Goal: Task Accomplishment & Management: Complete application form

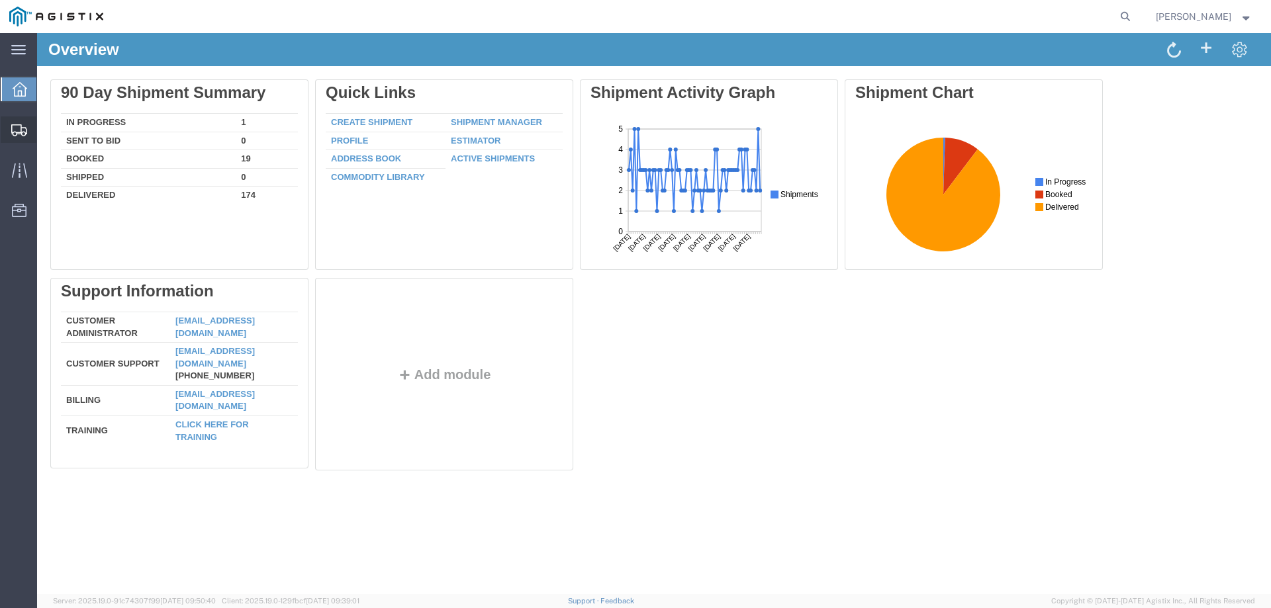
click at [9, 117] on div at bounding box center [19, 130] width 37 height 26
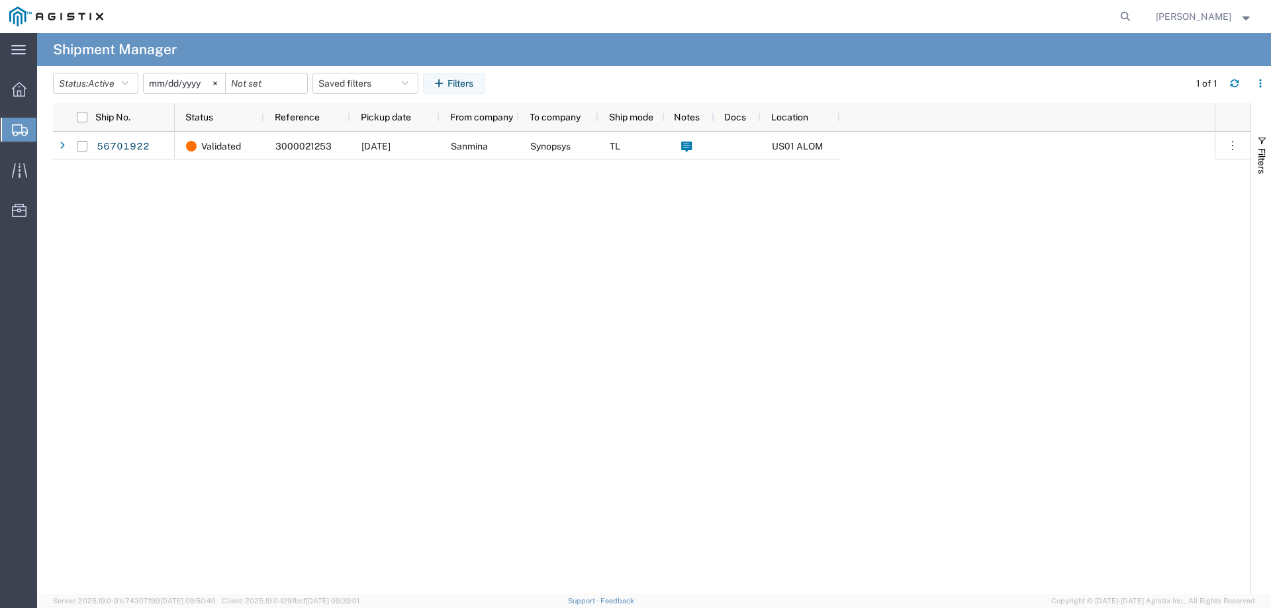
click at [24, 137] on div at bounding box center [19, 130] width 37 height 24
click at [0, 0] on span "Create from Template" at bounding box center [0, 0] width 0 height 0
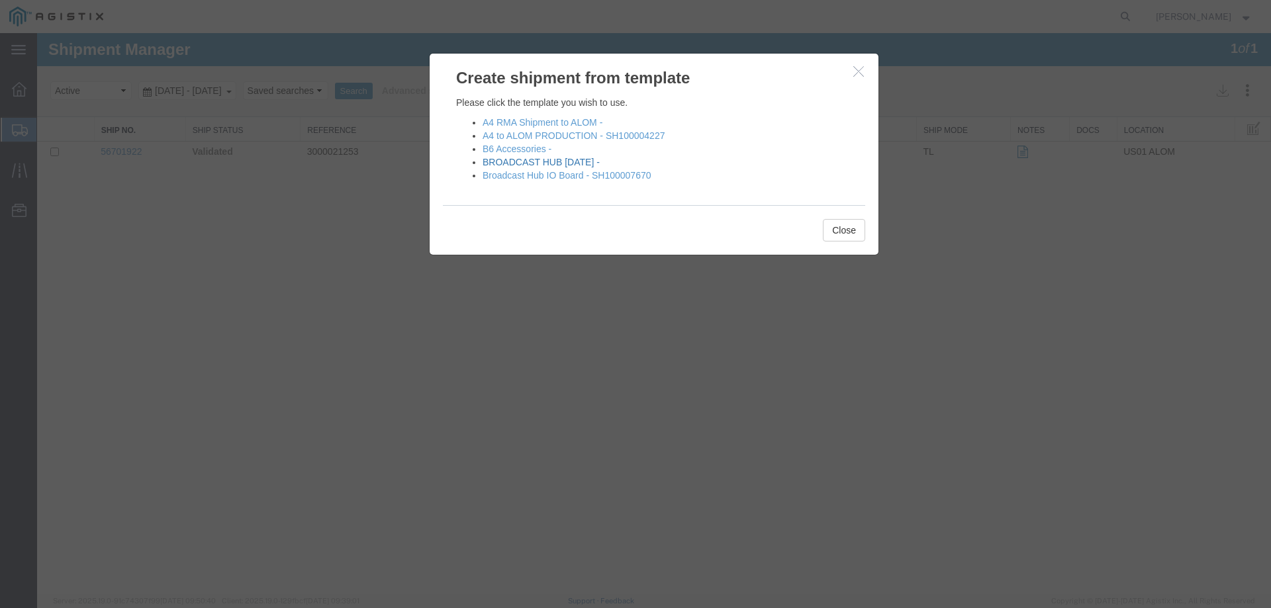
click at [560, 162] on link "BROADCAST HUB [DATE] -" at bounding box center [541, 162] width 117 height 11
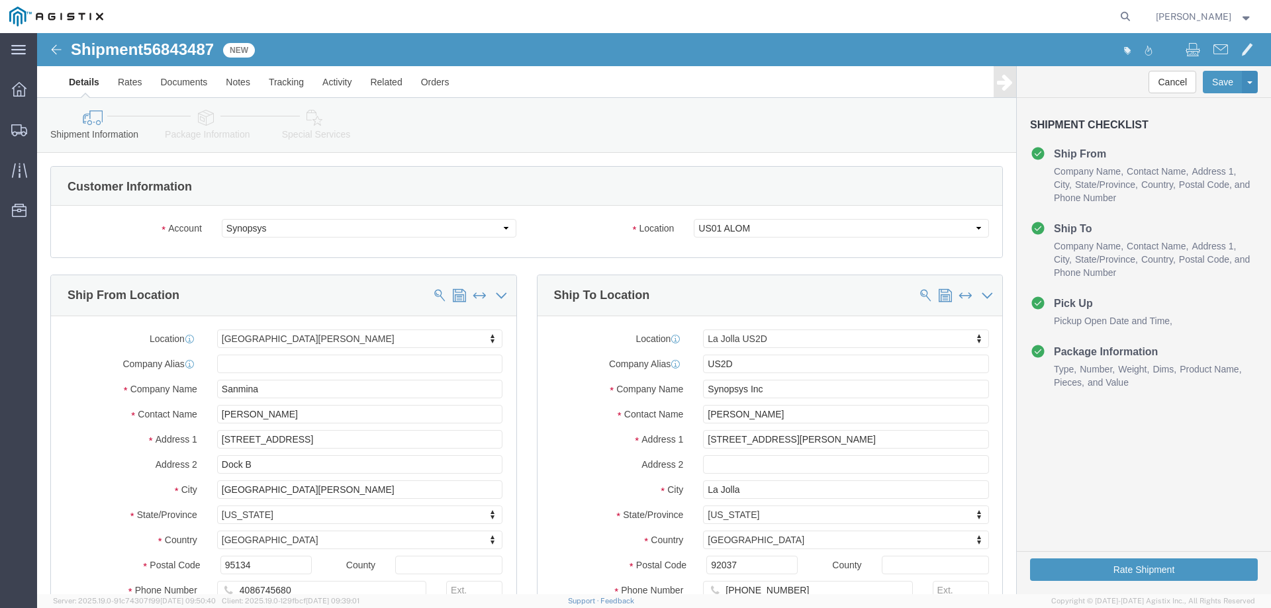
select select "63192"
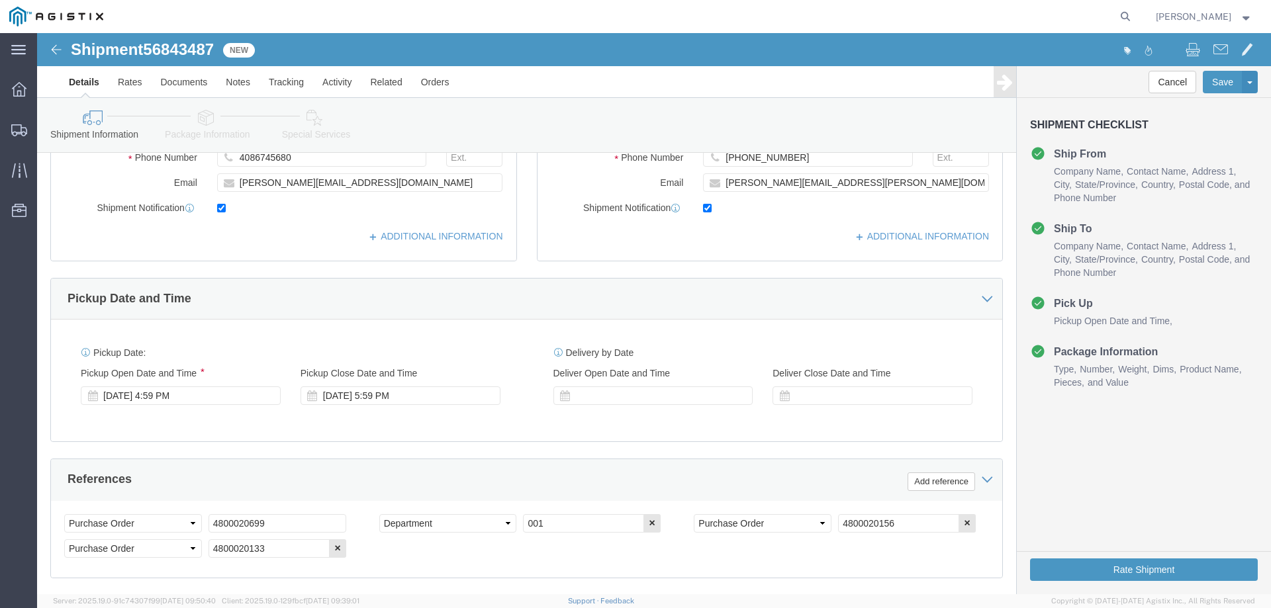
scroll to position [596, 0]
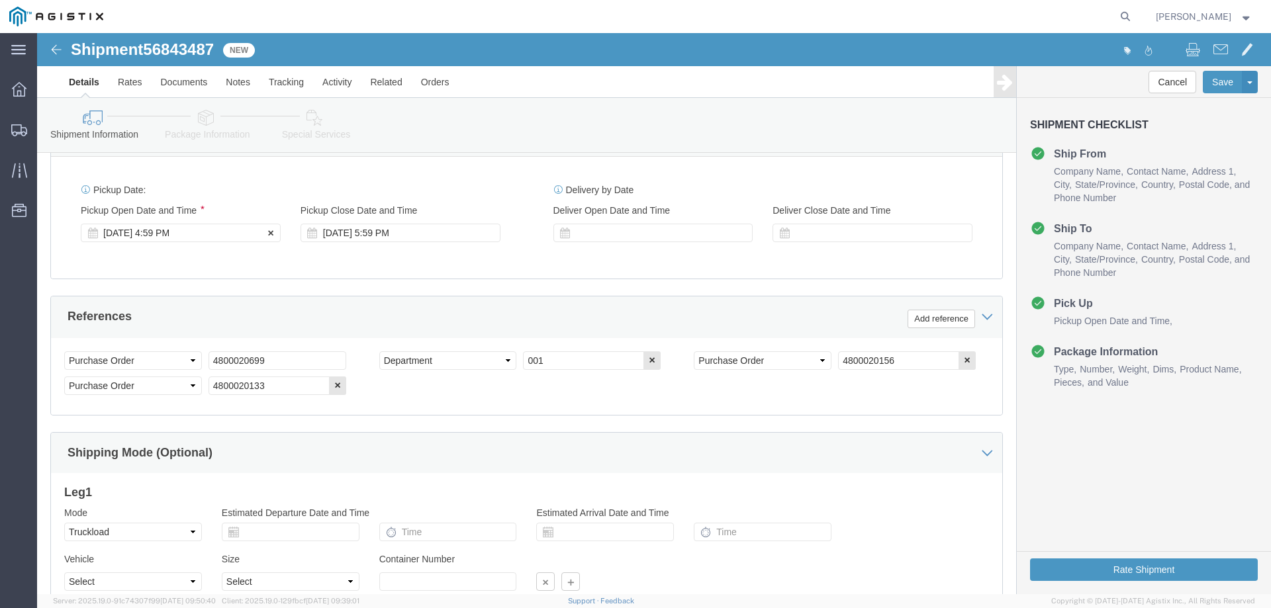
click div "[DATE] 4:59 PM"
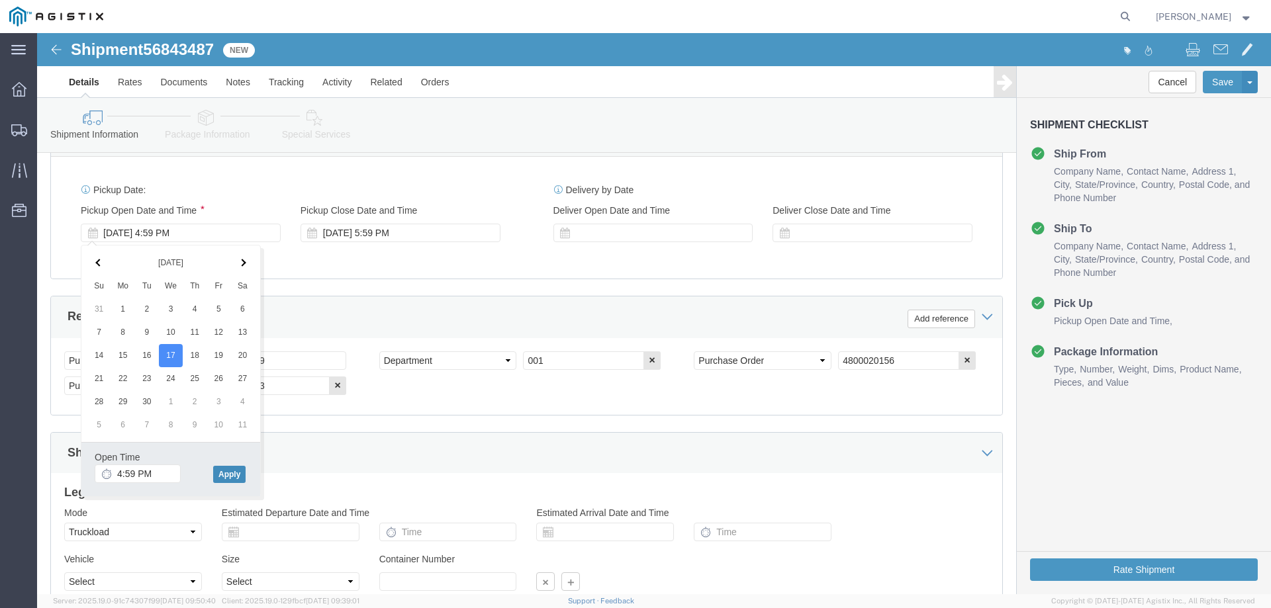
click button "Apply"
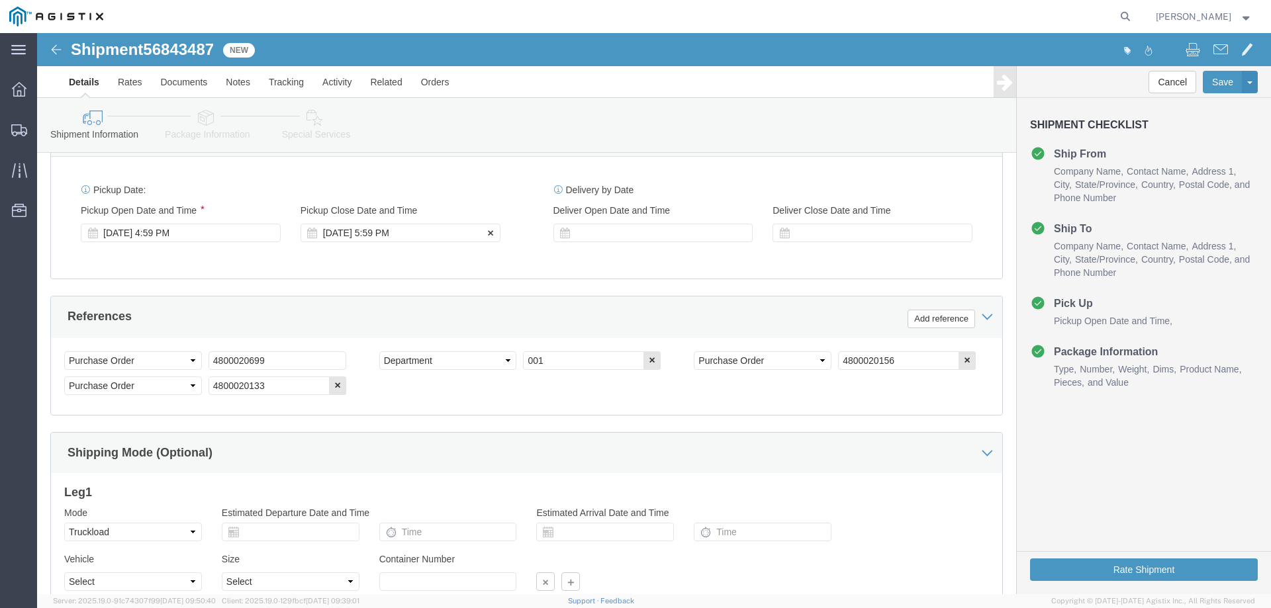
click div "[DATE] 5:59 PM"
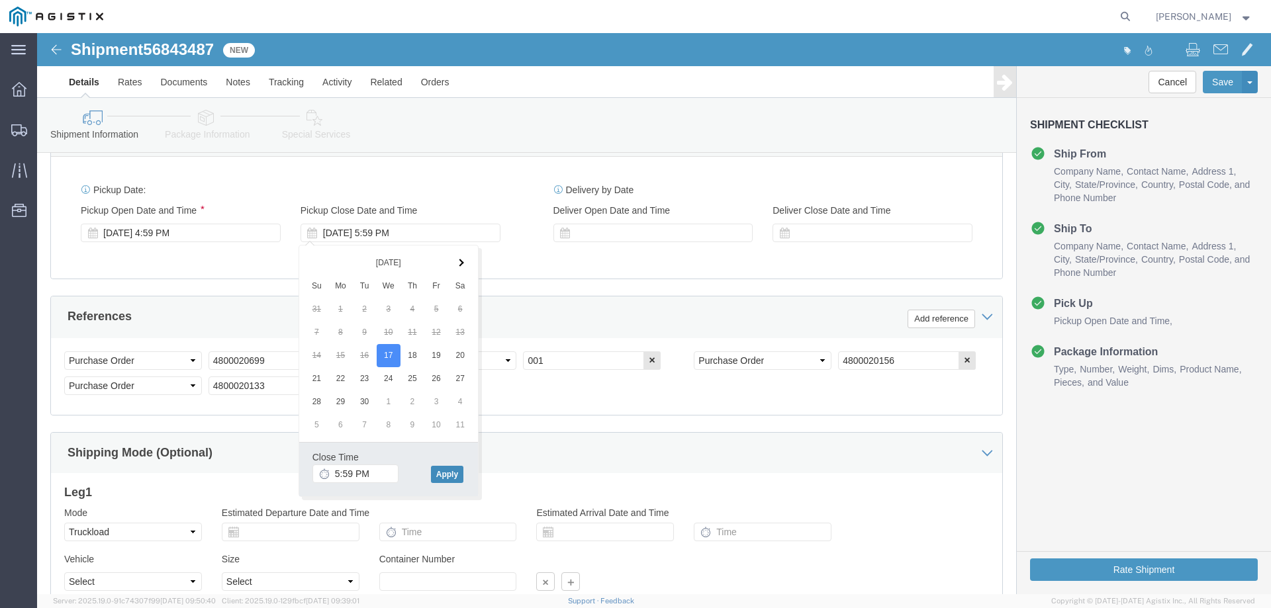
click button "Apply"
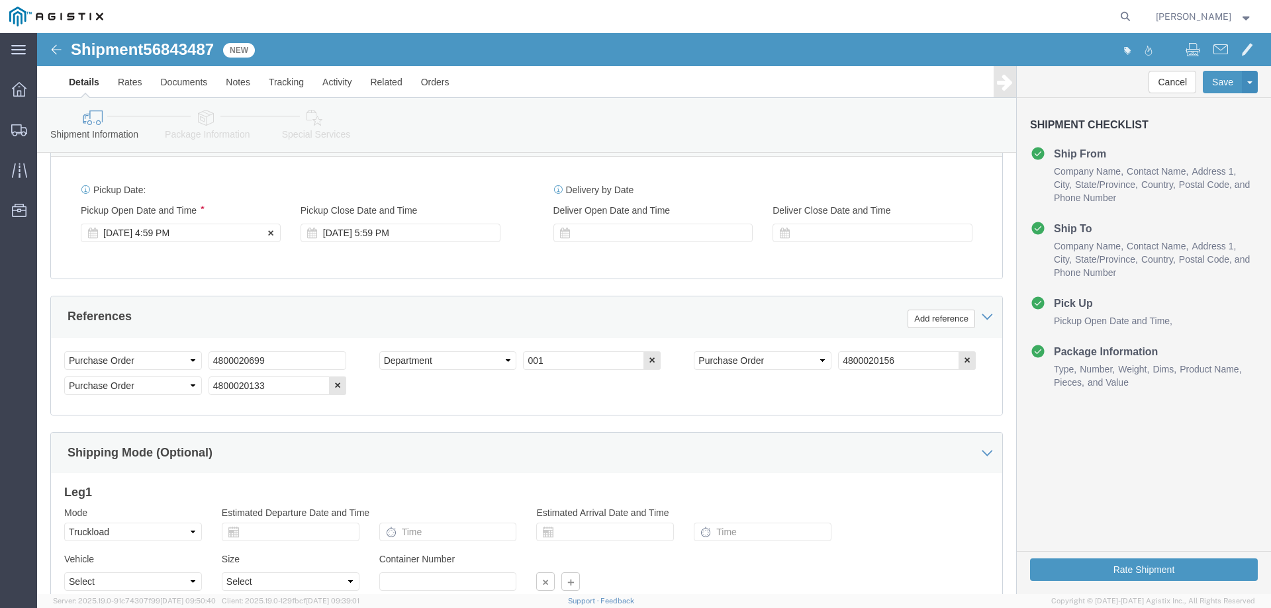
click div "[DATE] 4:59 PM"
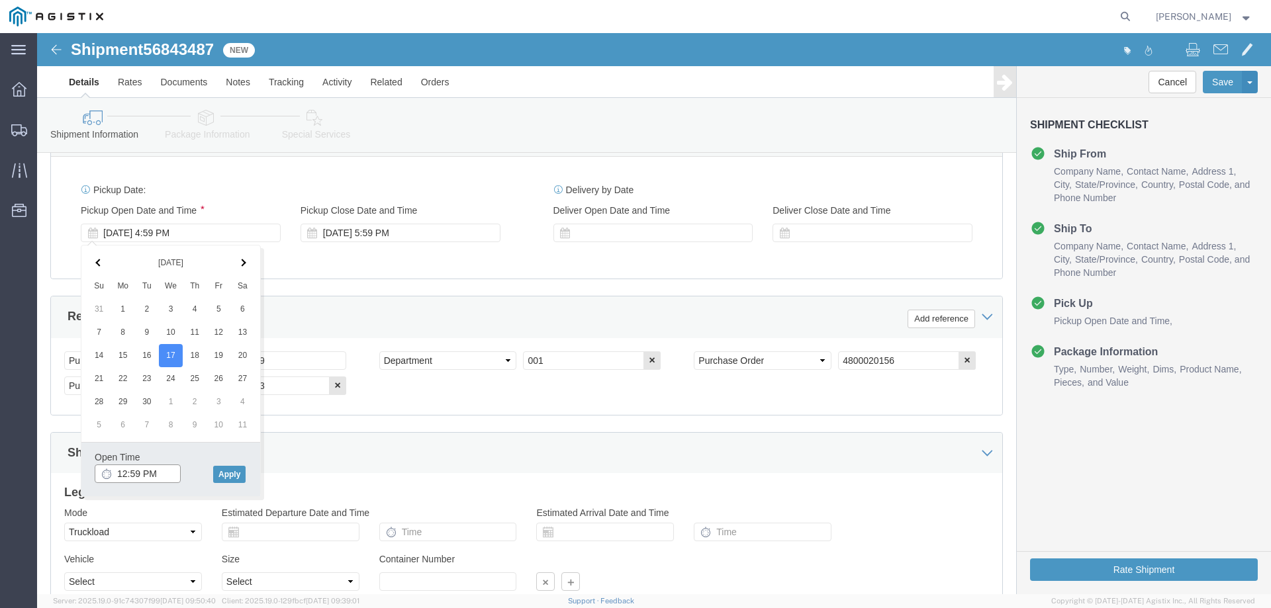
click input "12:59 PM"
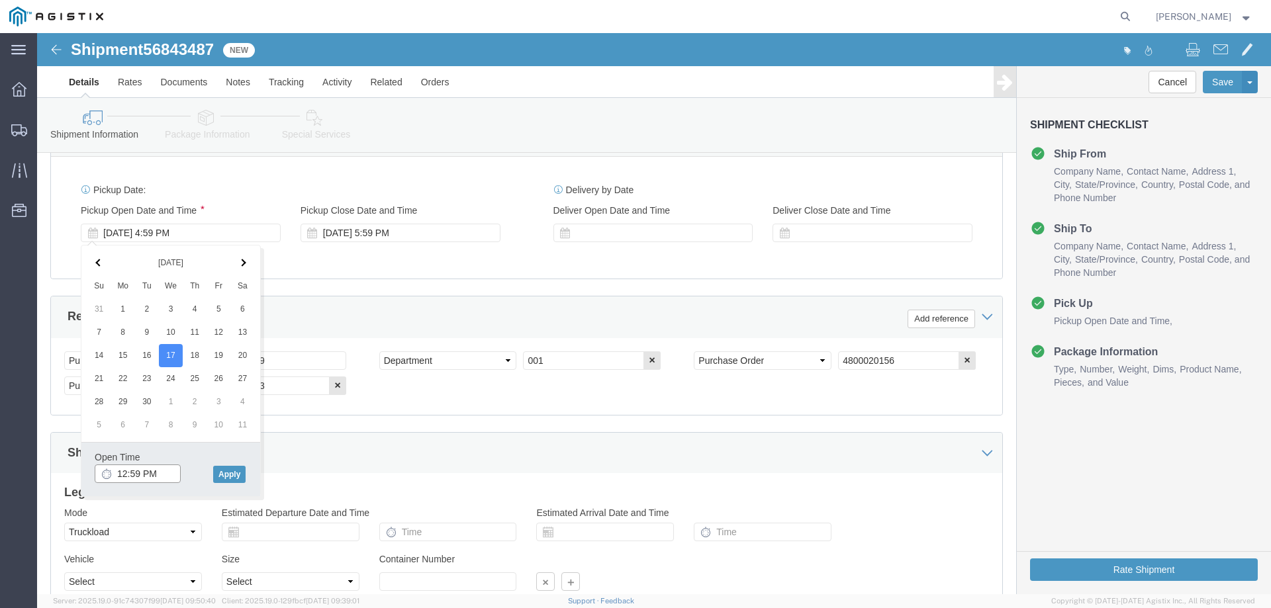
click input "12:59 PM"
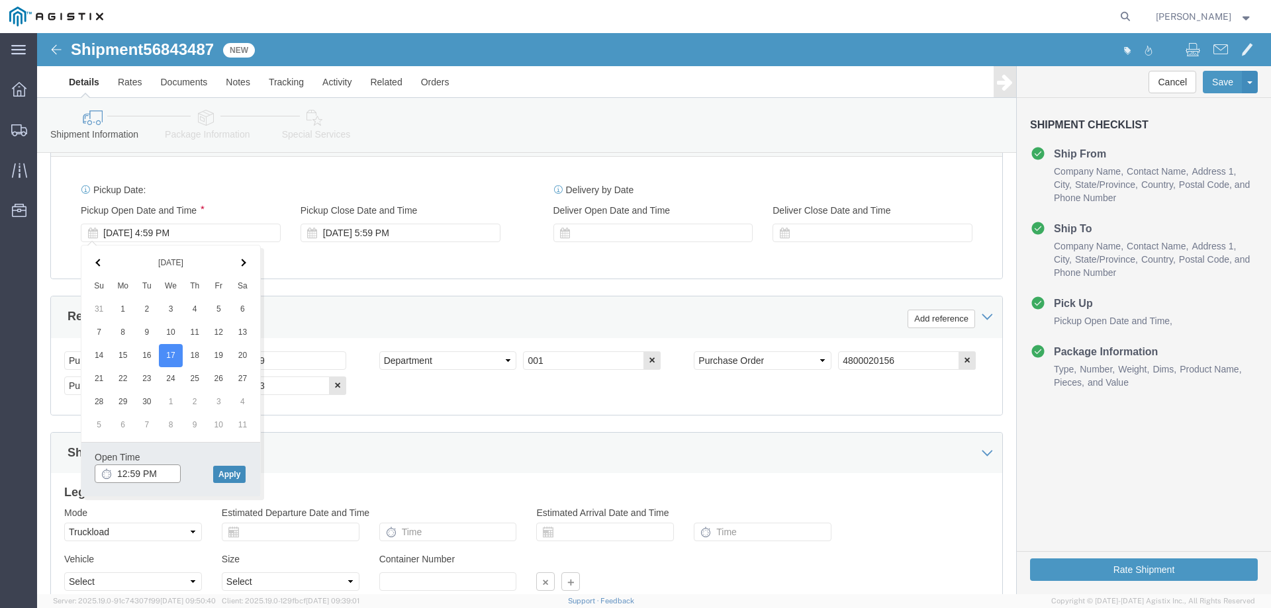
type input "12:59 PM"
click button "Apply"
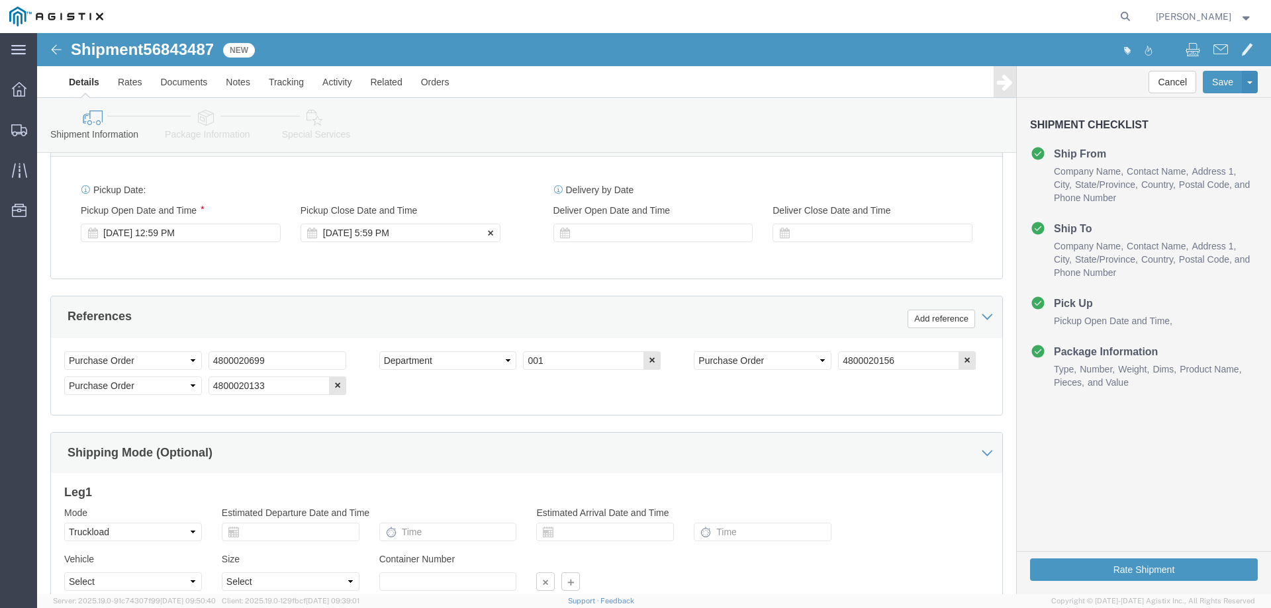
click div "[DATE] 5:59 PM"
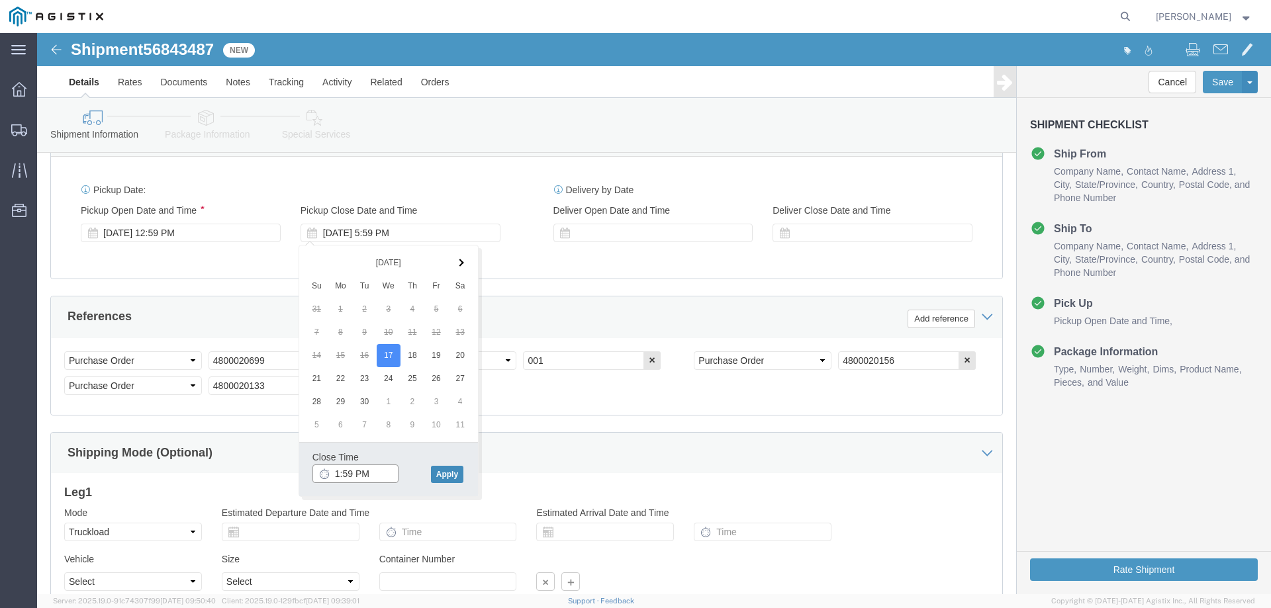
type input "1:59 PM"
click button "Apply"
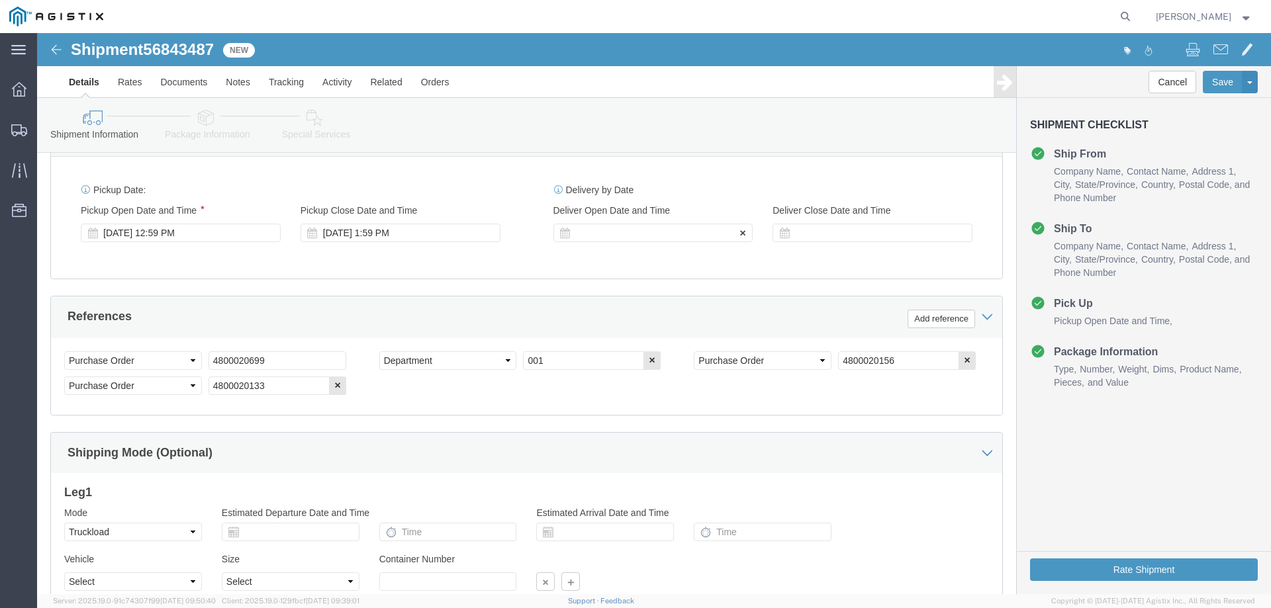
click div
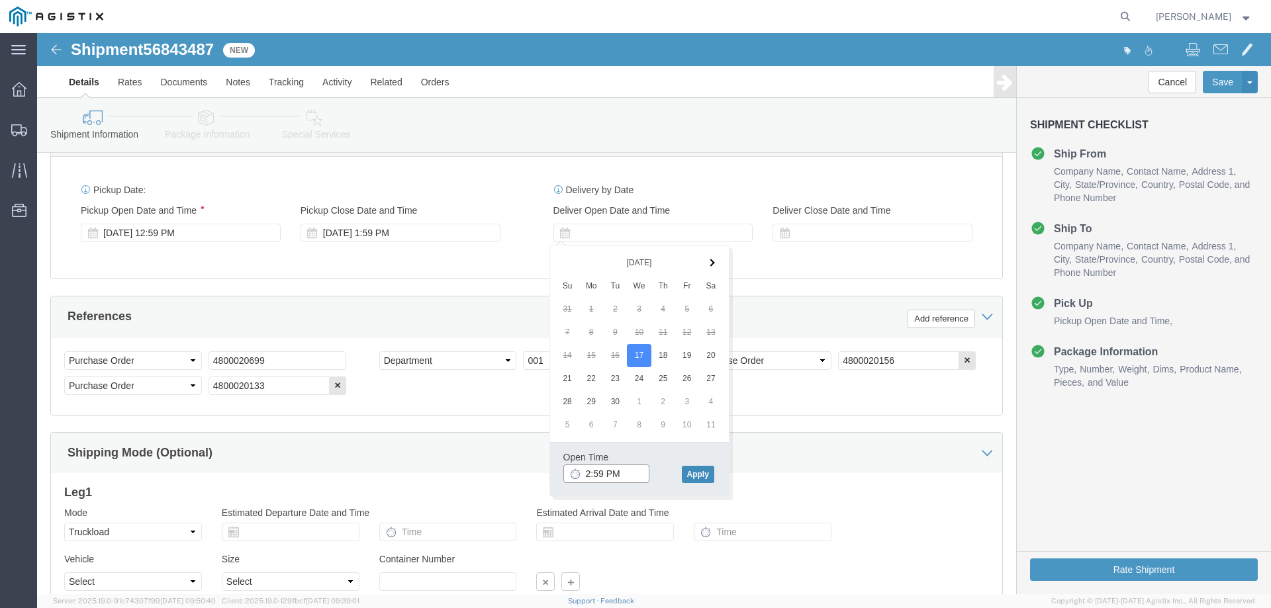
type input "2:59 PM"
click button "Apply"
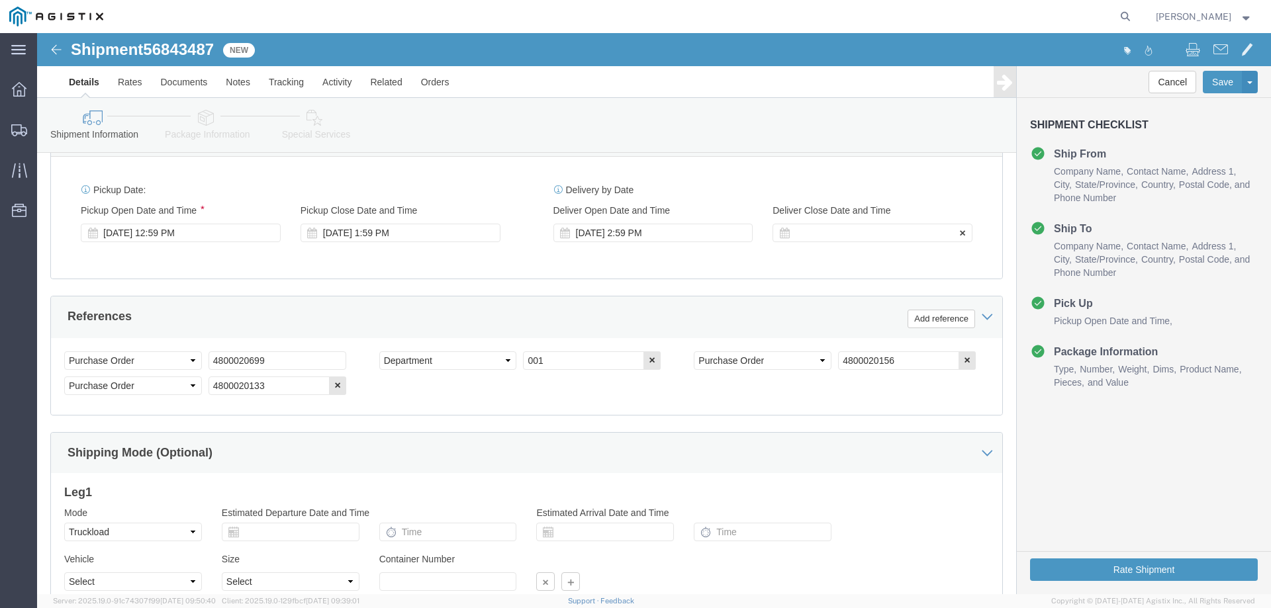
click div
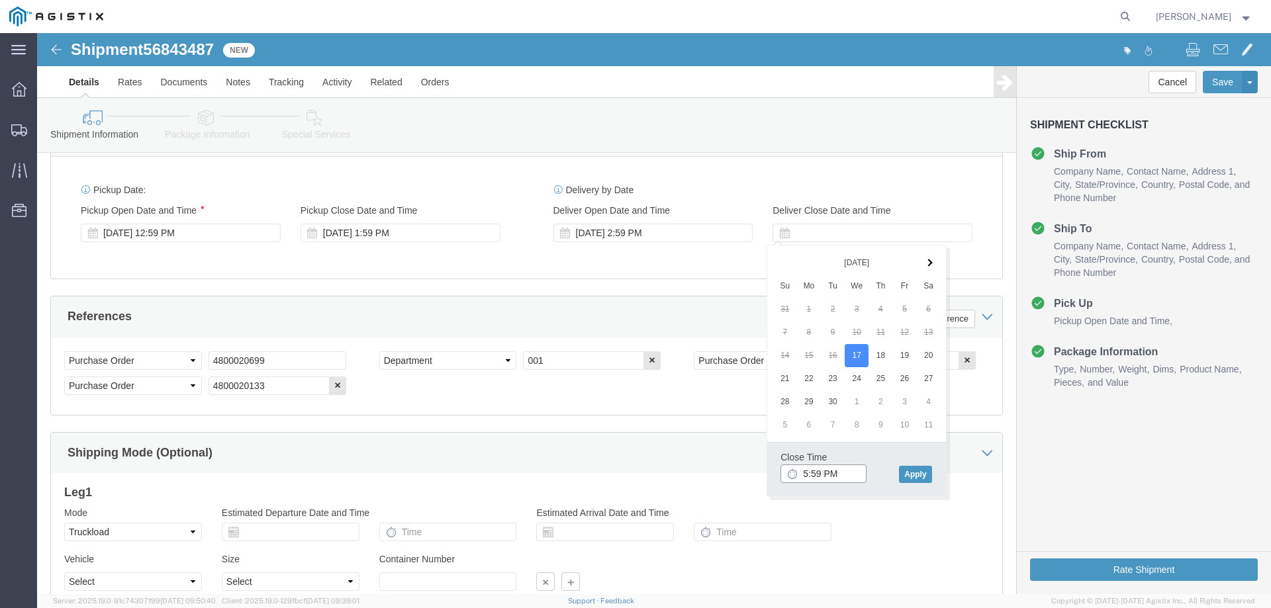
type input "5:59 PM"
click div "Close Time 5:59 PM [DATE] 7:59 PM - [DATE] 7:59 PM Cancel Apply"
click button "Apply"
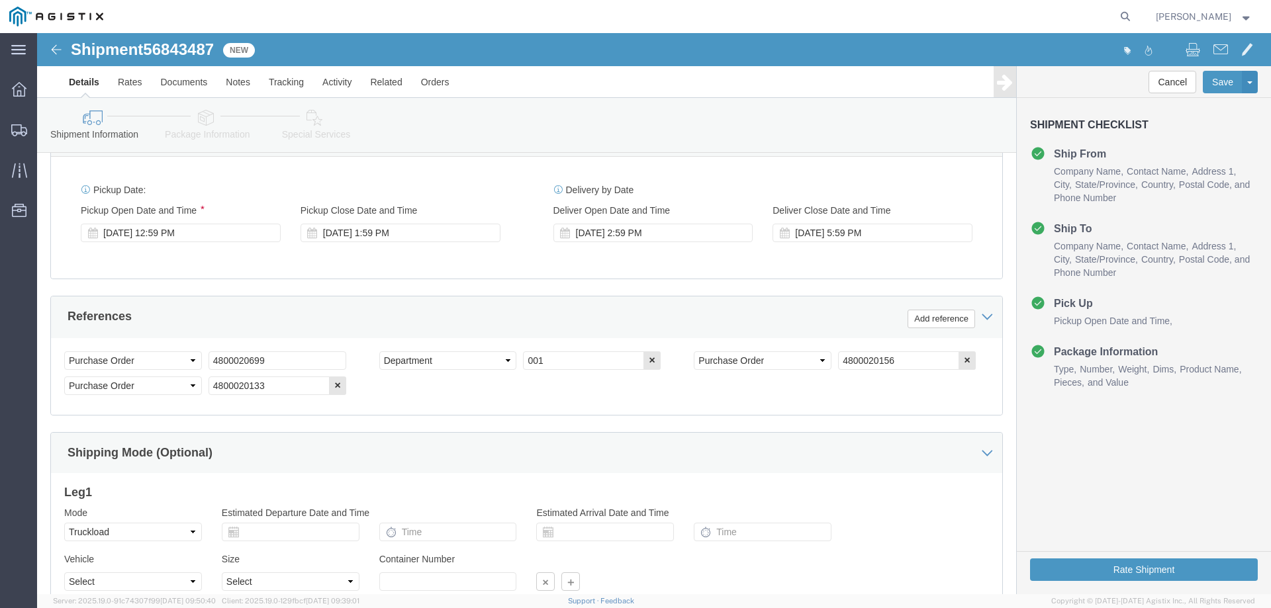
click div "Delivery by Date Delivery Start Date Delivery Start Time Deliver Open Date and …"
click icon "button"
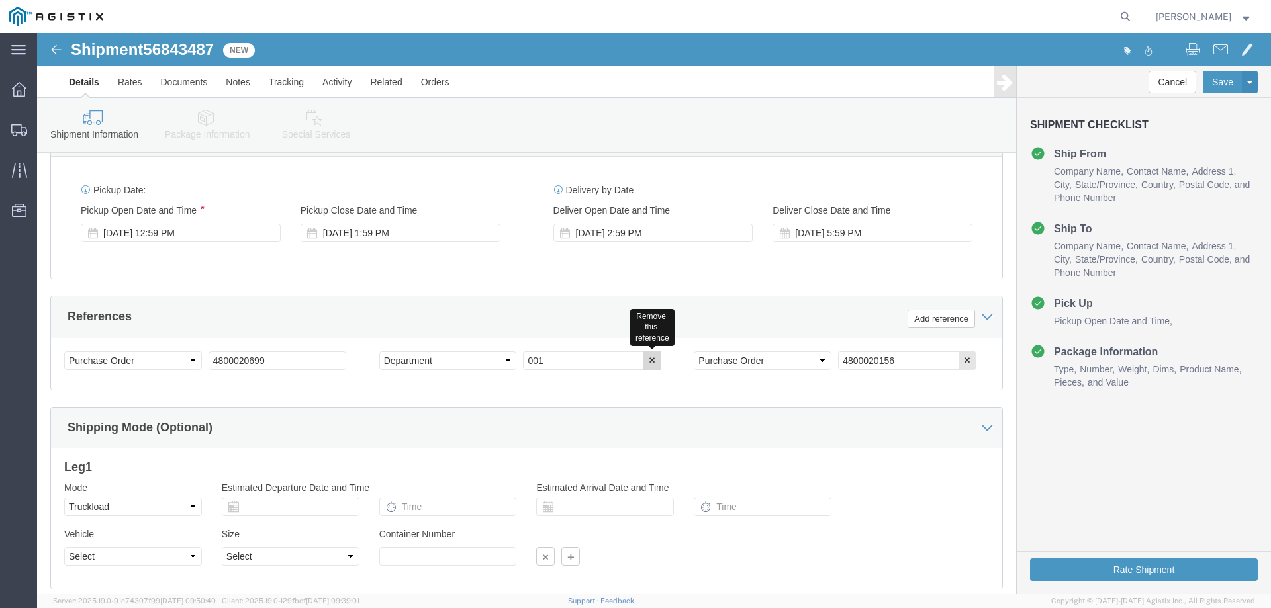
click icon "button"
drag, startPoint x: 246, startPoint y: 328, endPoint x: 180, endPoint y: 322, distance: 65.8
click input "4800020699"
paste input "133"
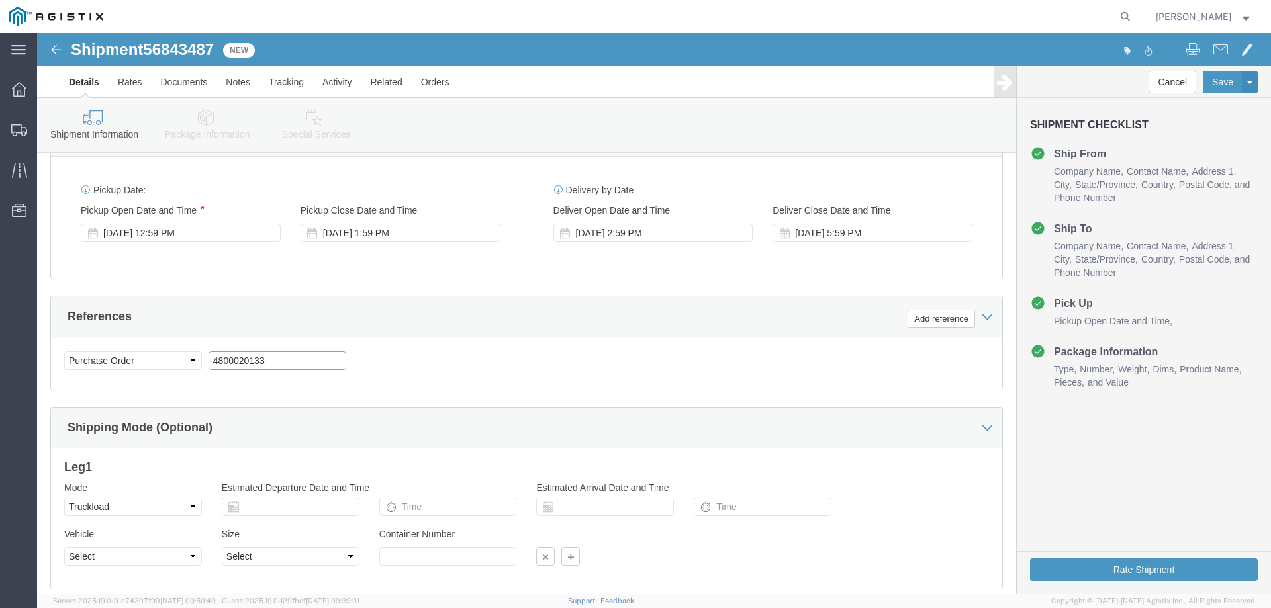
type input "4800020133"
click div "Select Account Type Activity ID Airline Appointment Number ASN Batch Request # …"
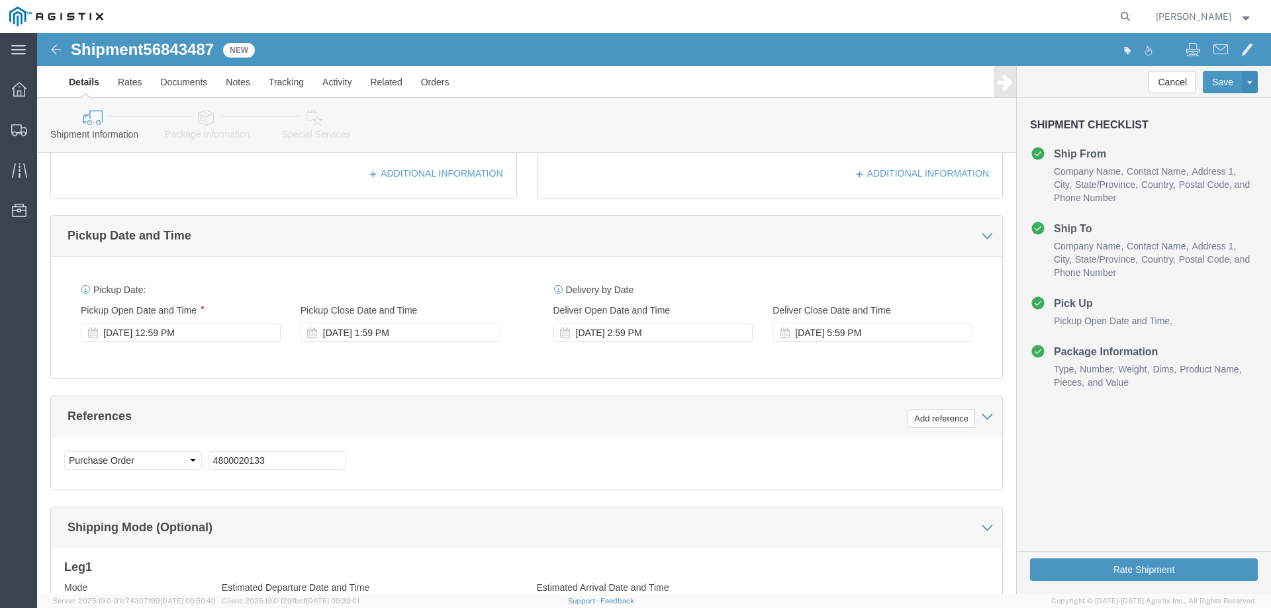
scroll to position [684, 0]
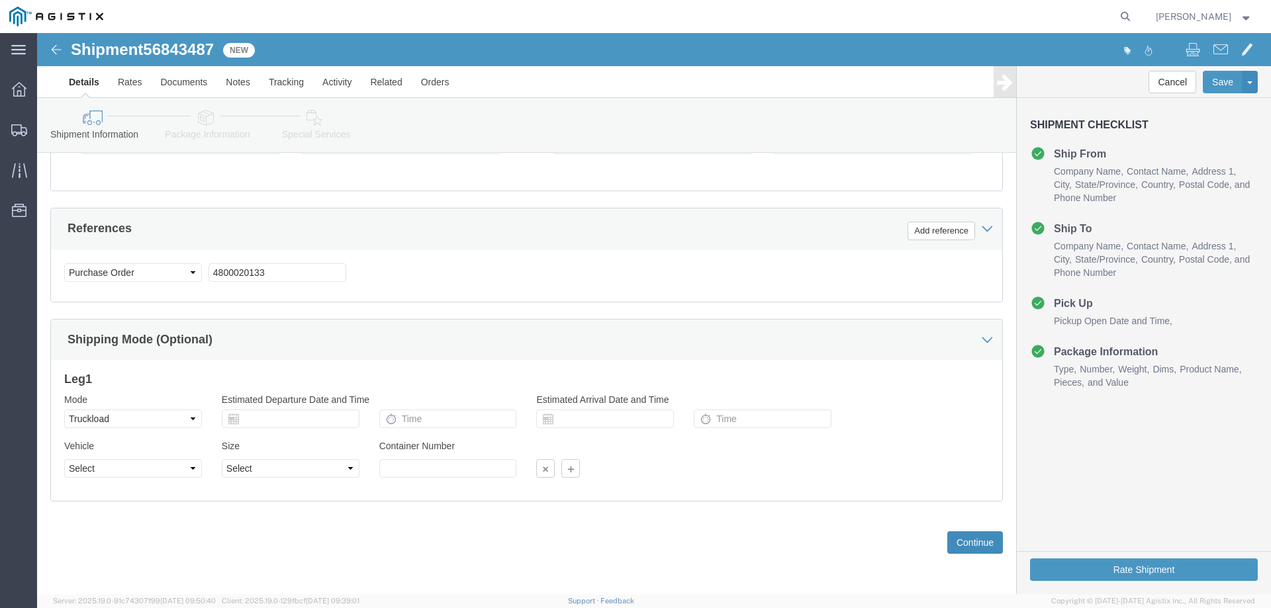
click button "Continue"
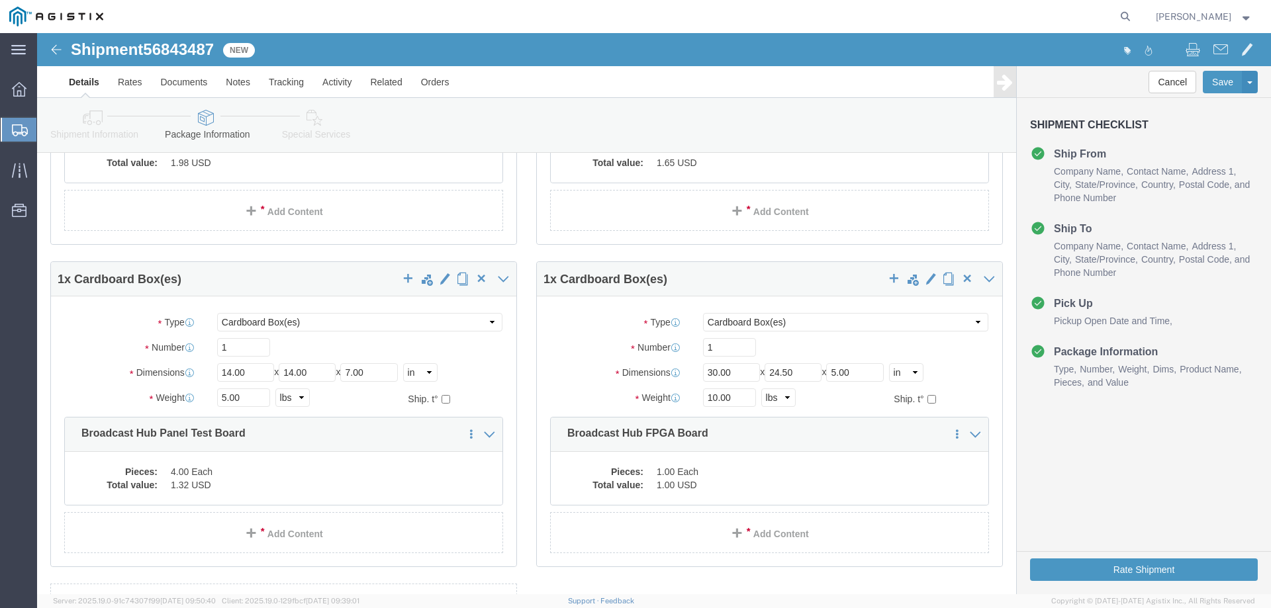
scroll to position [265, 0]
click button "button"
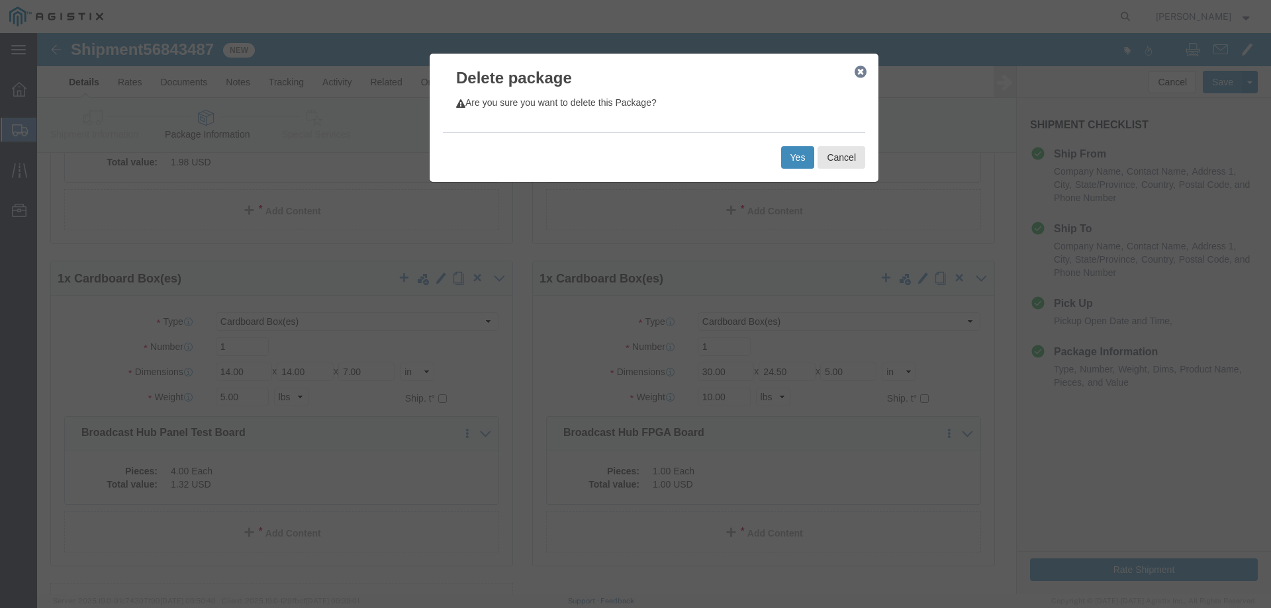
click button "Yes"
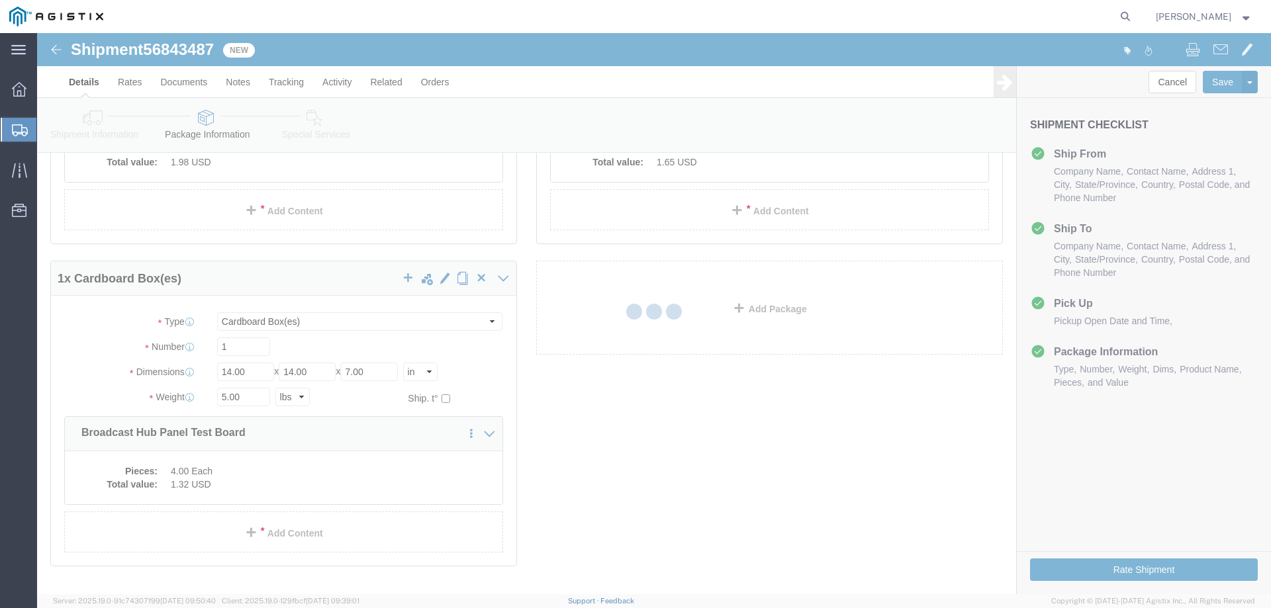
scroll to position [0, 0]
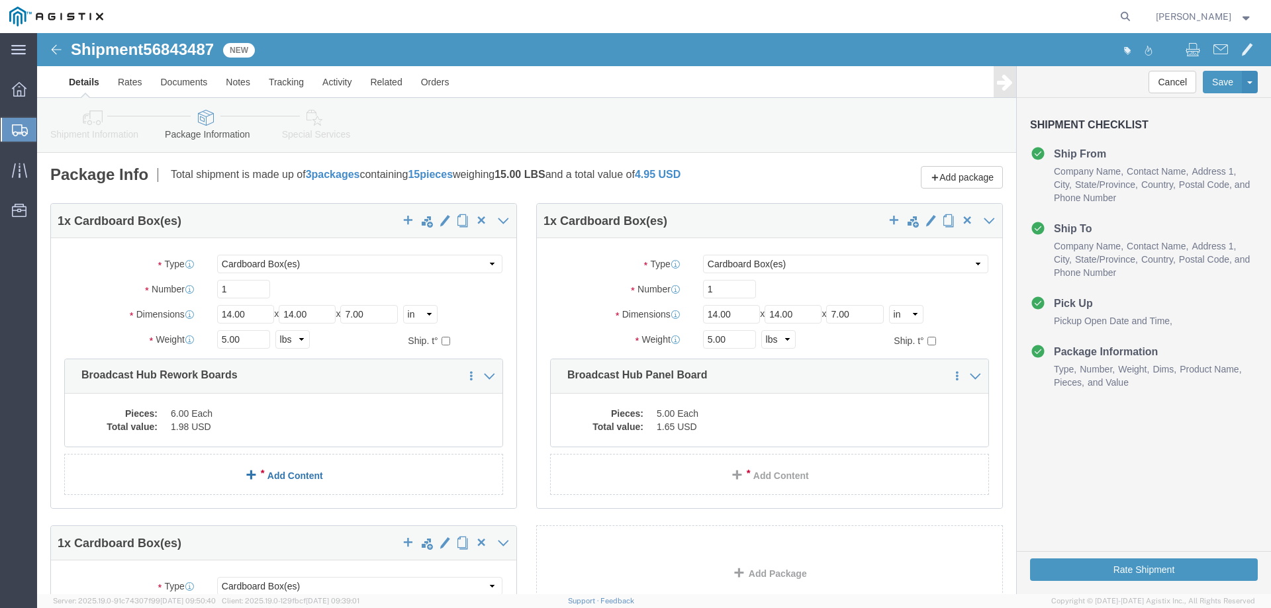
select select "CBOX"
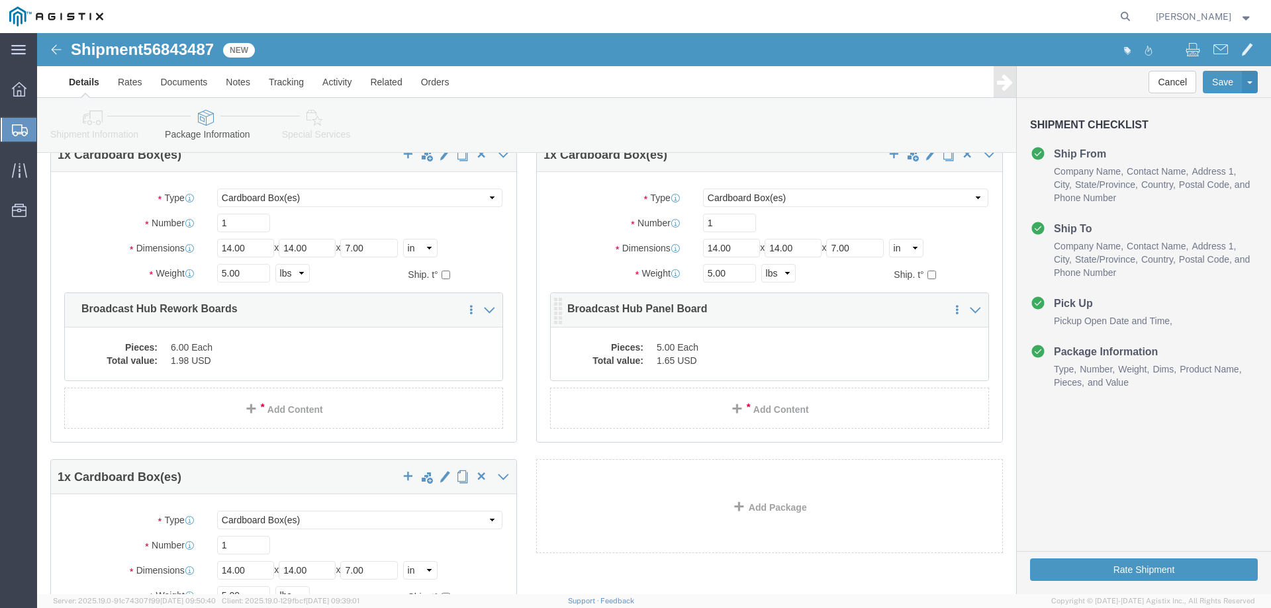
click dd "1.65 USD"
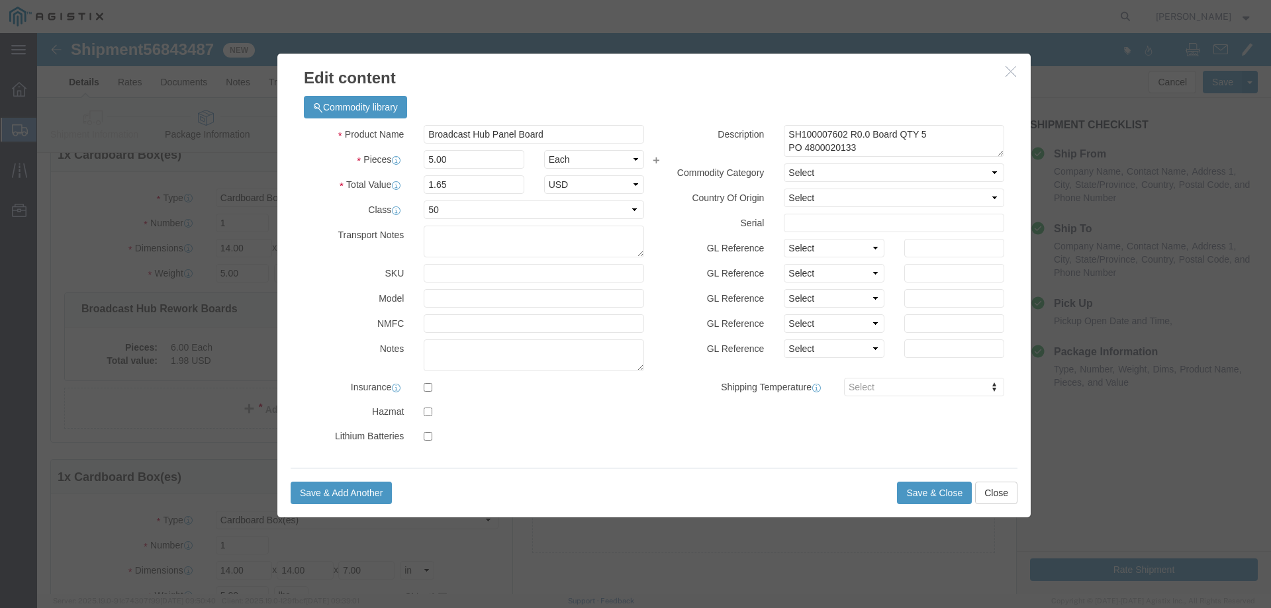
click at [439, 604] on agx-app-version "Server: 2025.19.0-91c74307f99 [DATE] 09:50:40 Client: 2025.19.0-129fbcf [DATE] …" at bounding box center [654, 601] width 1234 height 14
click textarea "SH100007602 R0.0 Board QTY 5 PO 4800020133"
type textarea "SH100007602 R0.0 Board QTY 3 PO 4800020133"
click input "5.00"
type input "4.00"
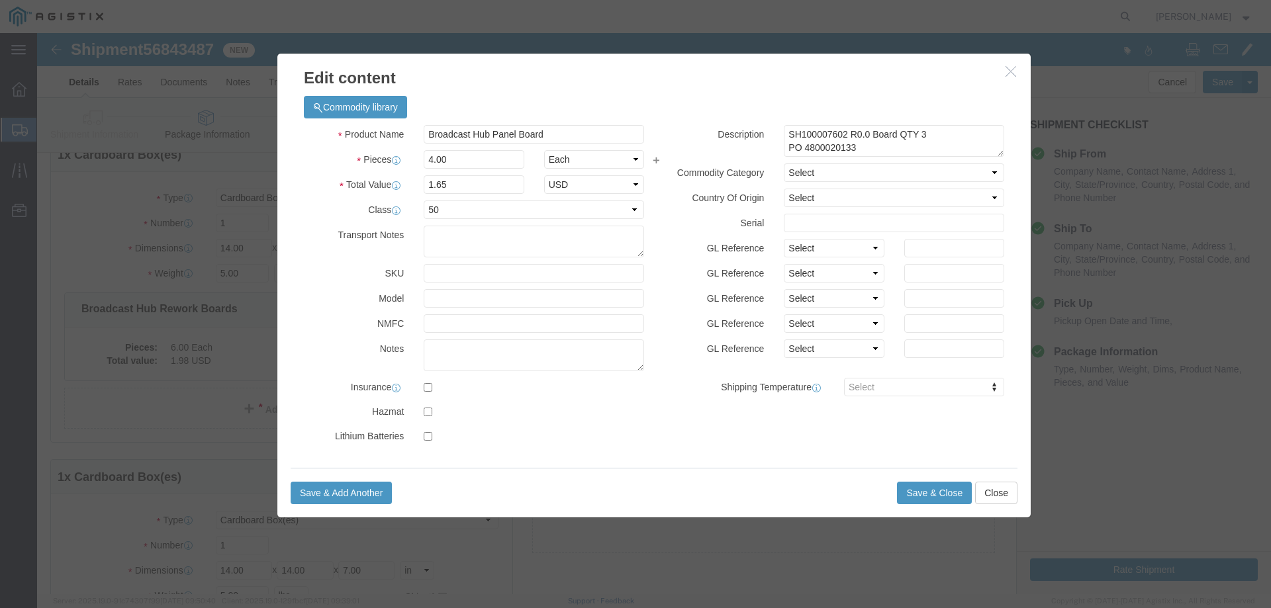
type input "1.32"
click div "Product Name Broadcast Hub Panel Board Pieces 4.00 Select Bag Barrels 100Board …"
click button "Save & Close"
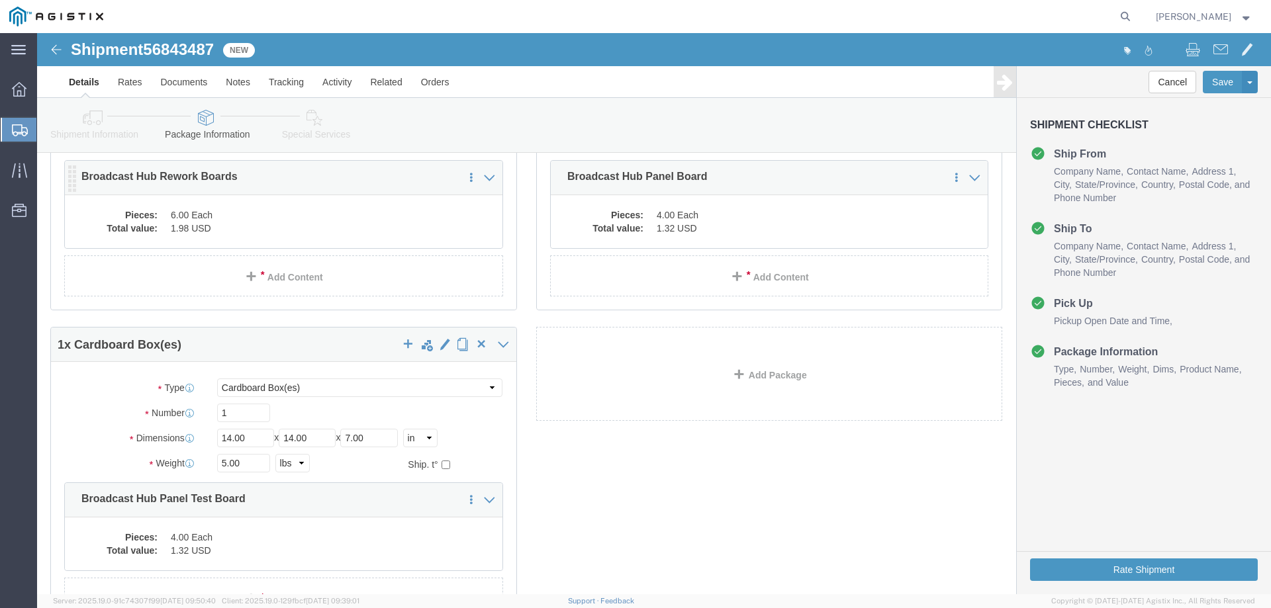
click dd "6.00 Each"
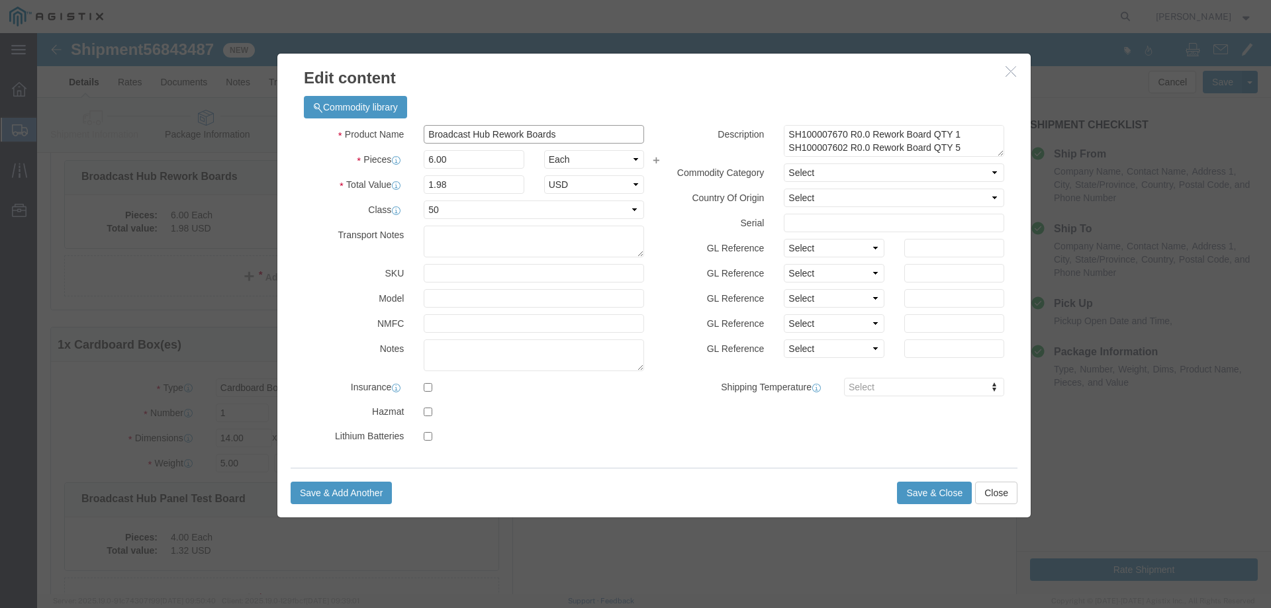
drag, startPoint x: 525, startPoint y: 107, endPoint x: 376, endPoint y: 97, distance: 149.3
click div "Broadcast Hub Rework Boards"
click icon "button"
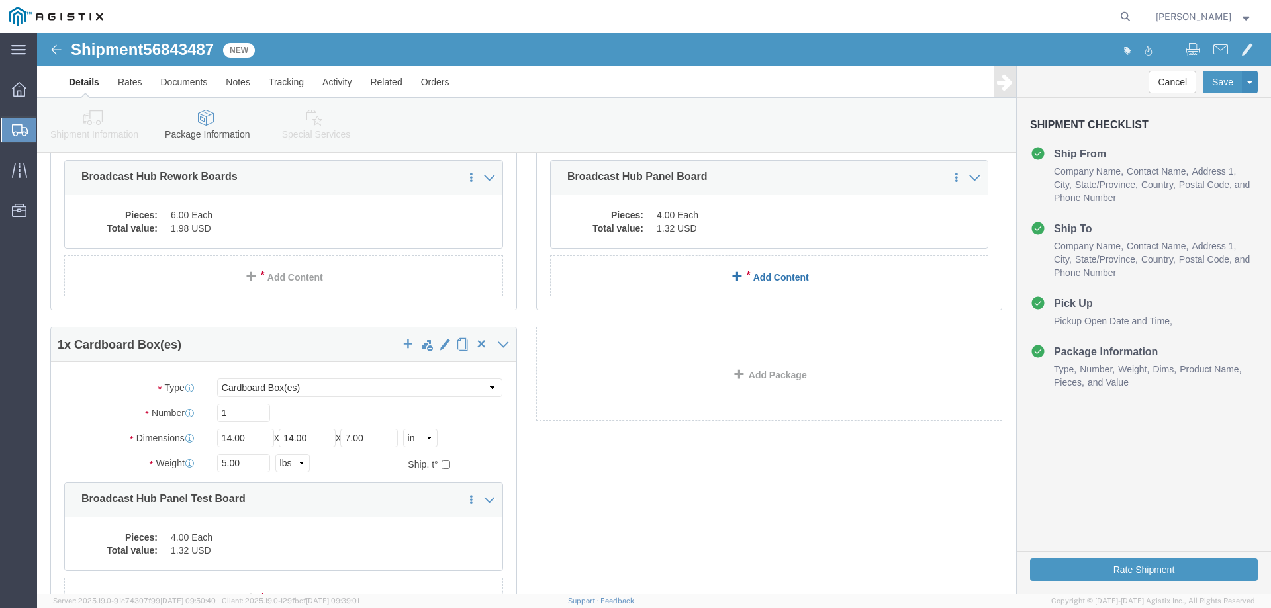
click link "Add Content"
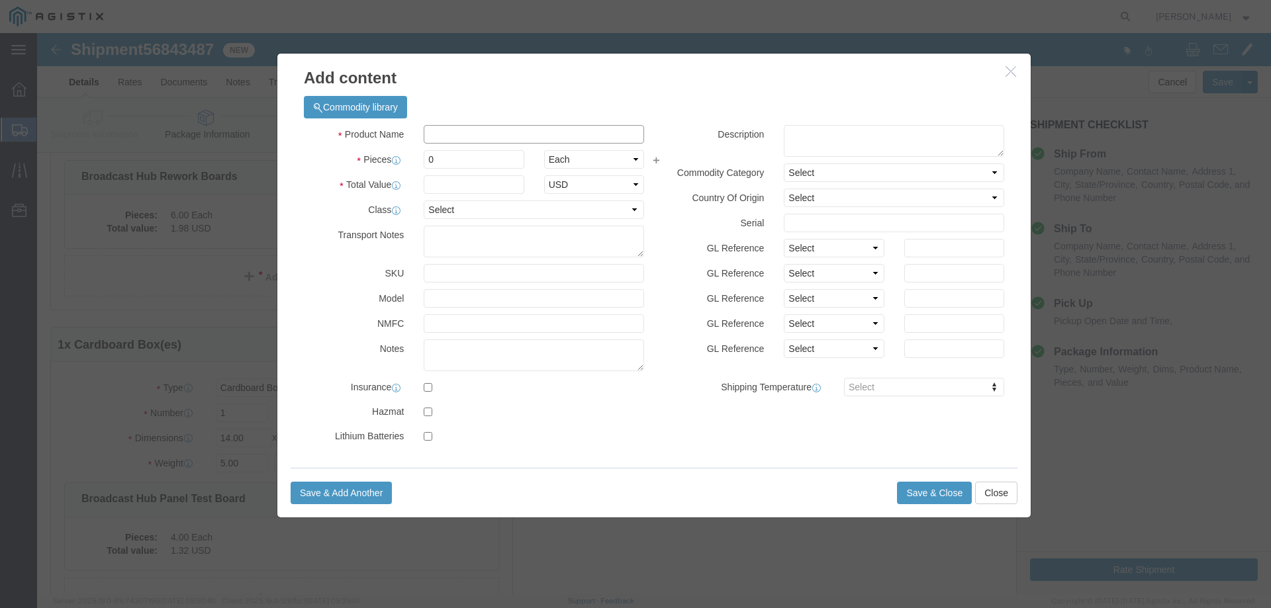
click input "text"
paste input "Broadcast Hub Rework Boards"
type input "Broadcast Hub Rework Boards"
click textarea
paste textarea "SH100007401 R0.0"
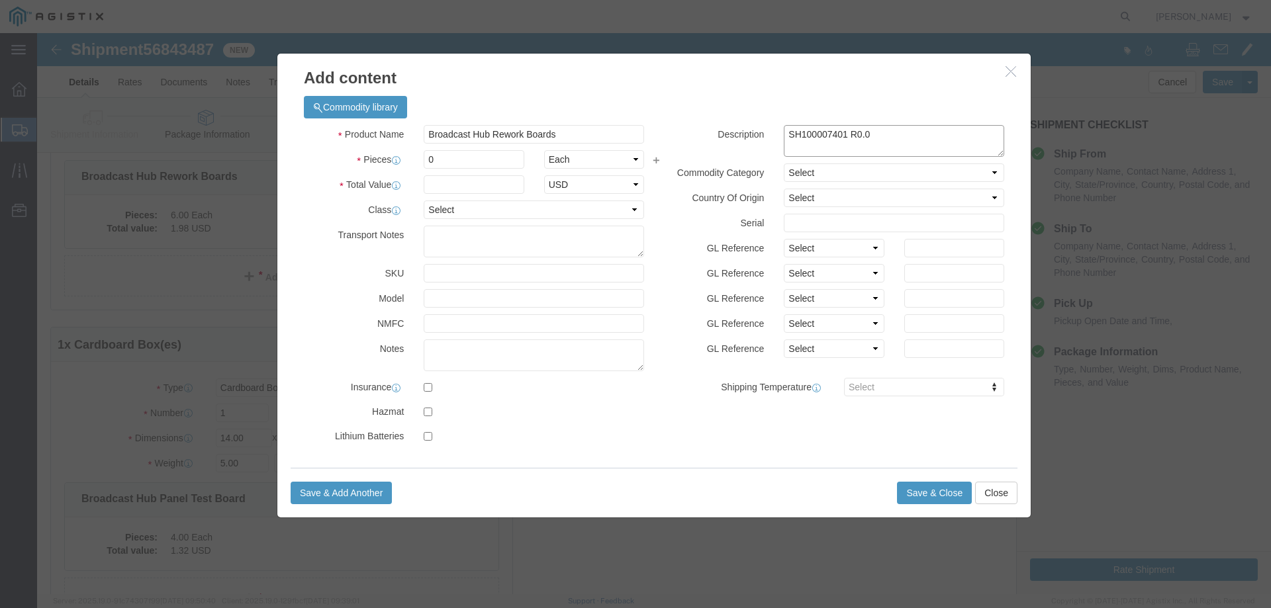
click textarea "SH100007401 R0.0"
paste textarea "Panel Test Board"
type textarea "Panel Test Board , SH100007401 R0.0"
click input "0"
type input "1"
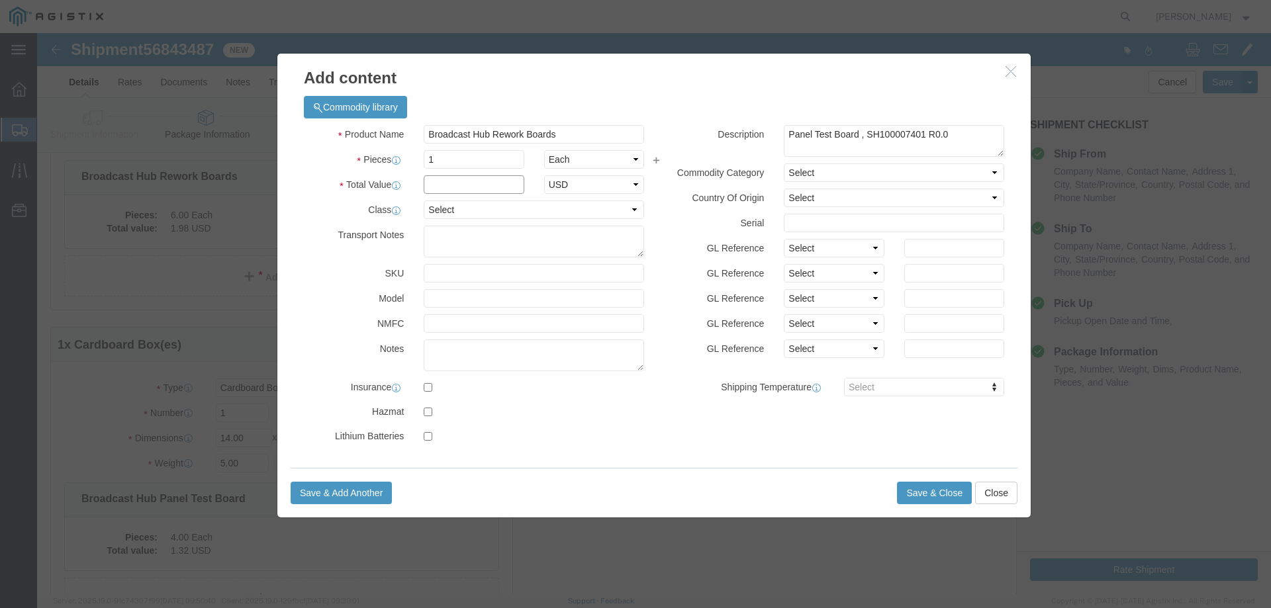
click input "text"
click div "Save & Add Another Save & Close Close"
click label "Shipping Temperature"
click input "2.48"
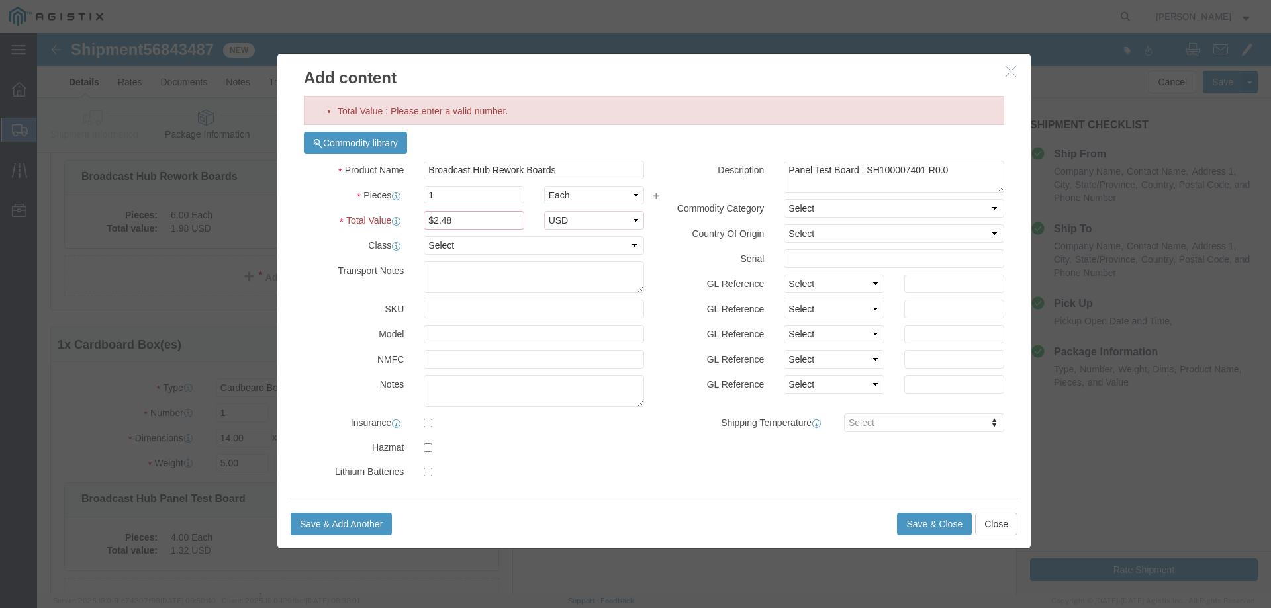
type input "2.48"
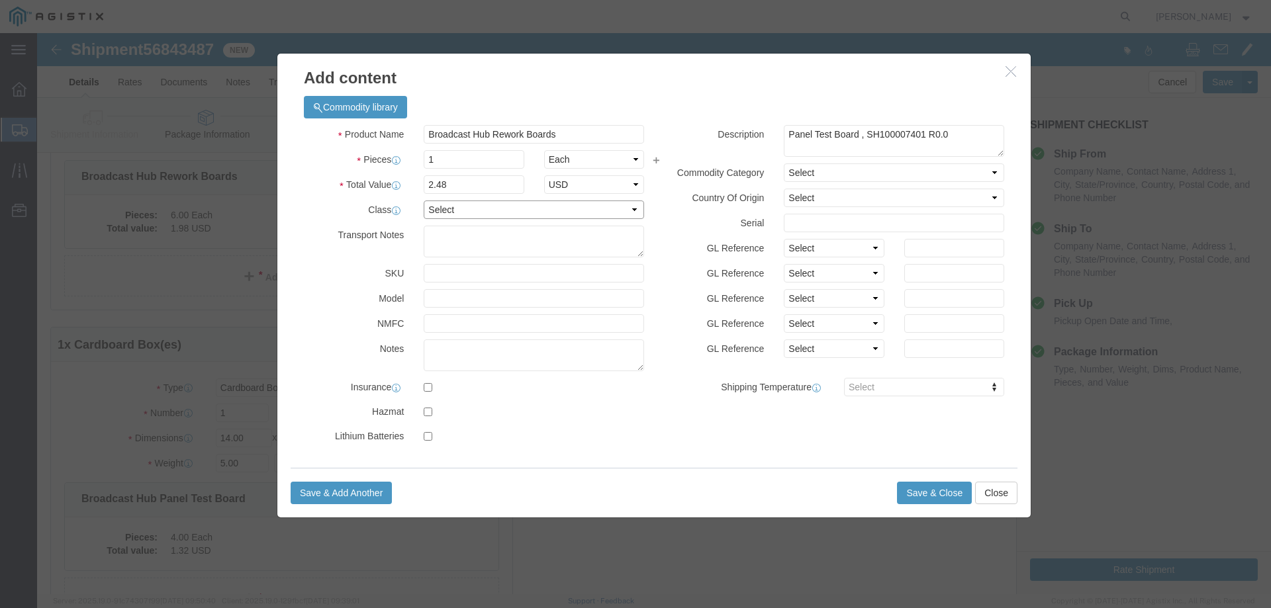
click select "Select 50 55 60 65 70 85 92.5 100 125 175 250 300 400"
select select "50"
click select "Select 50 55 60 65 70 85 92.5 100 125 175 250 300 400"
click div "Product Name Broadcast Hub Rework Boards Pieces 1 Select Bag Barrels 100Board F…"
click button "Save & Close"
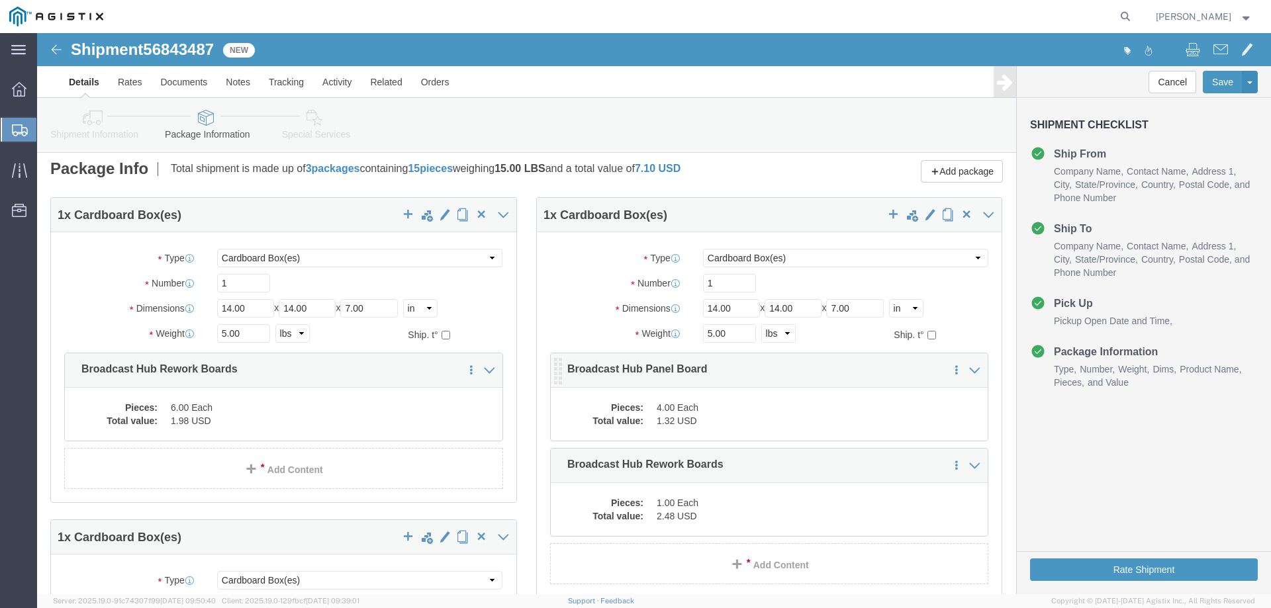
scroll to position [0, 0]
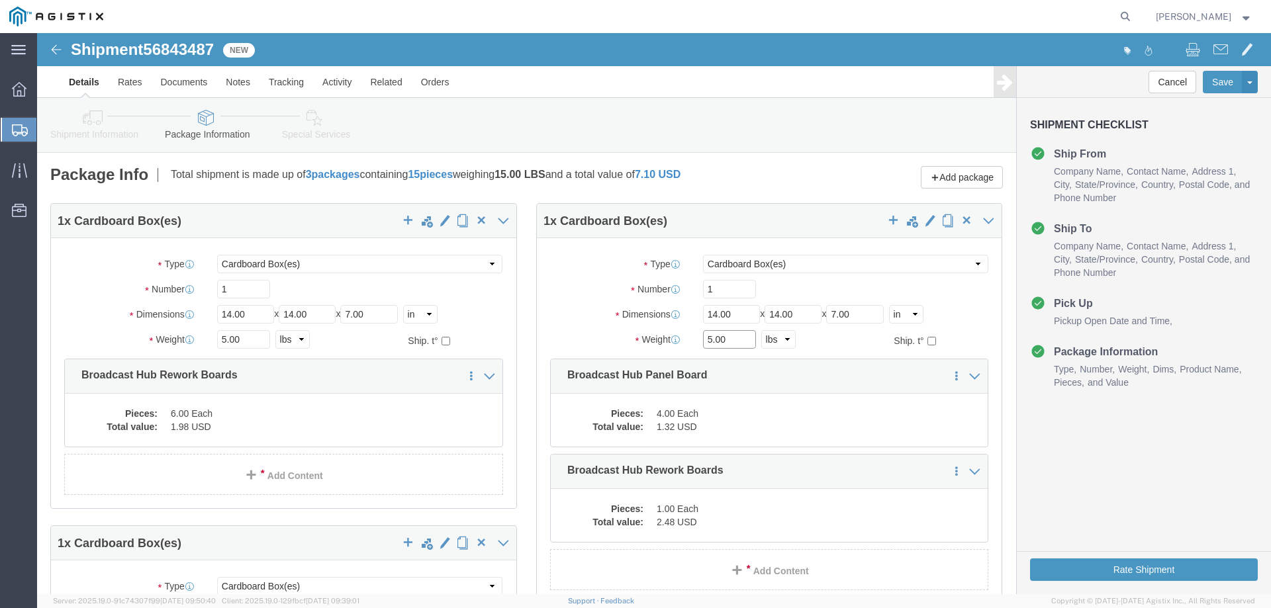
click input "5.00"
type input "6.00"
click label "Package Type"
click span "button"
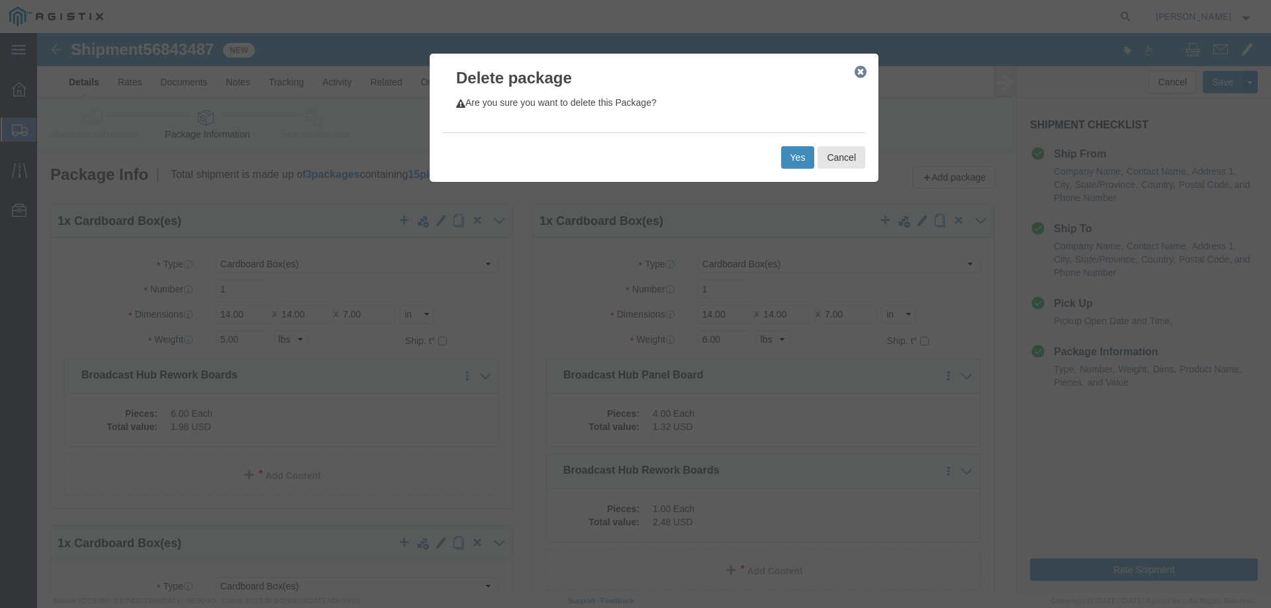
click button "Yes"
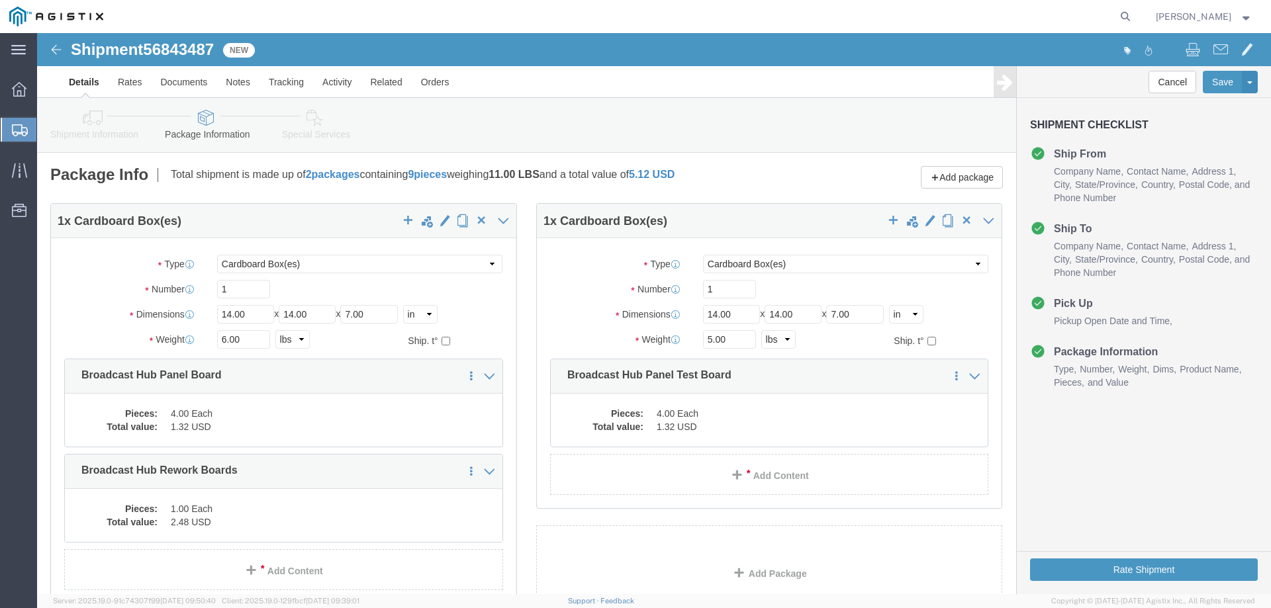
select select "CBOX"
click span "button"
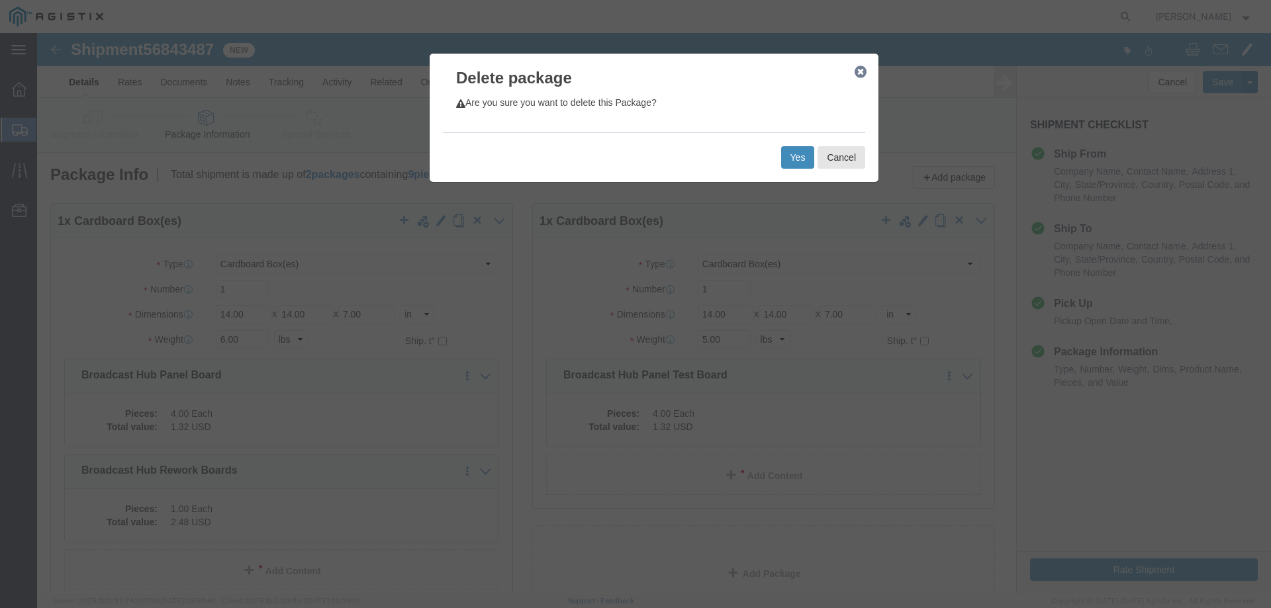
click button "Yes"
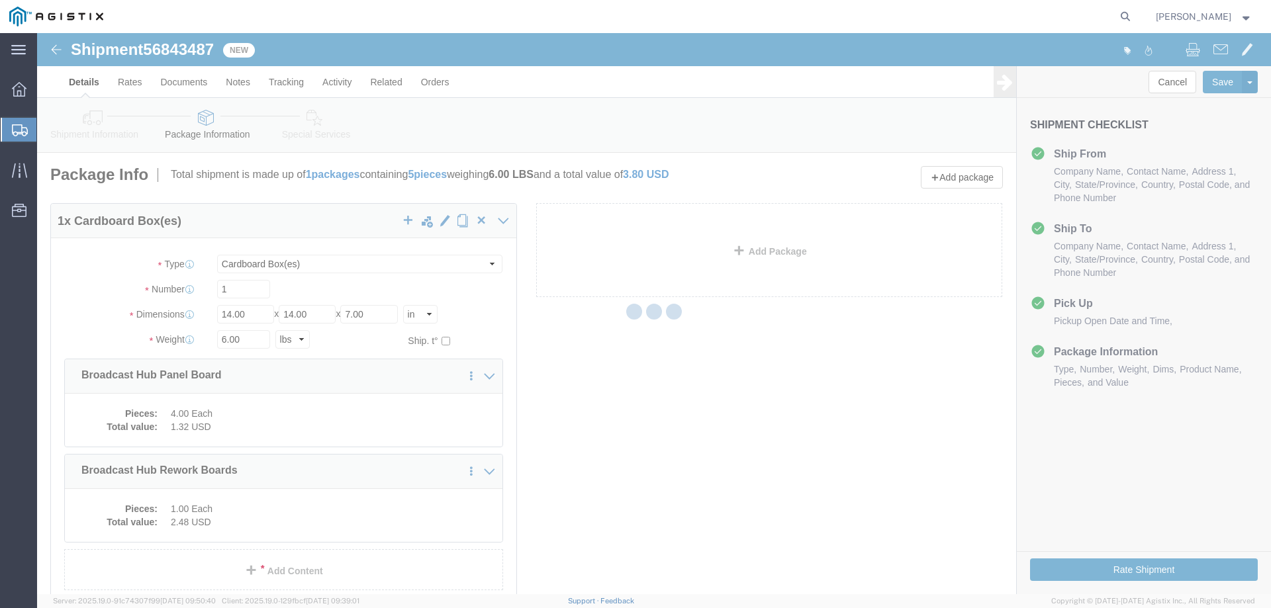
select select "CBOX"
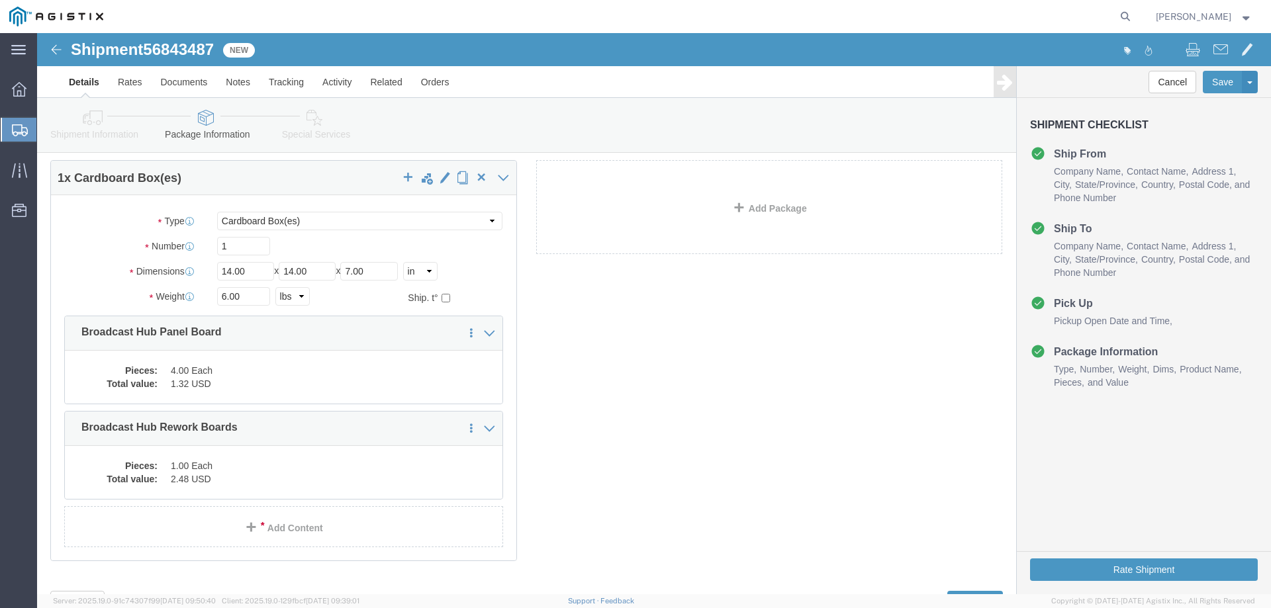
scroll to position [66, 0]
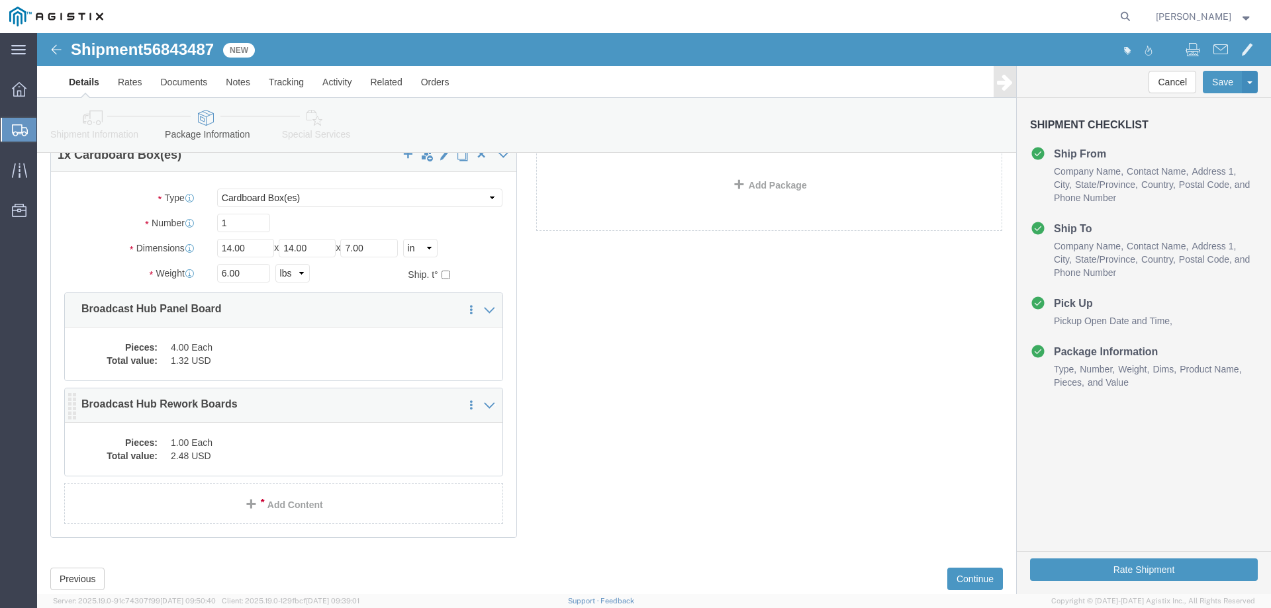
click p "Broadcast Hub Rework Boards"
click dd "2.48 USD"
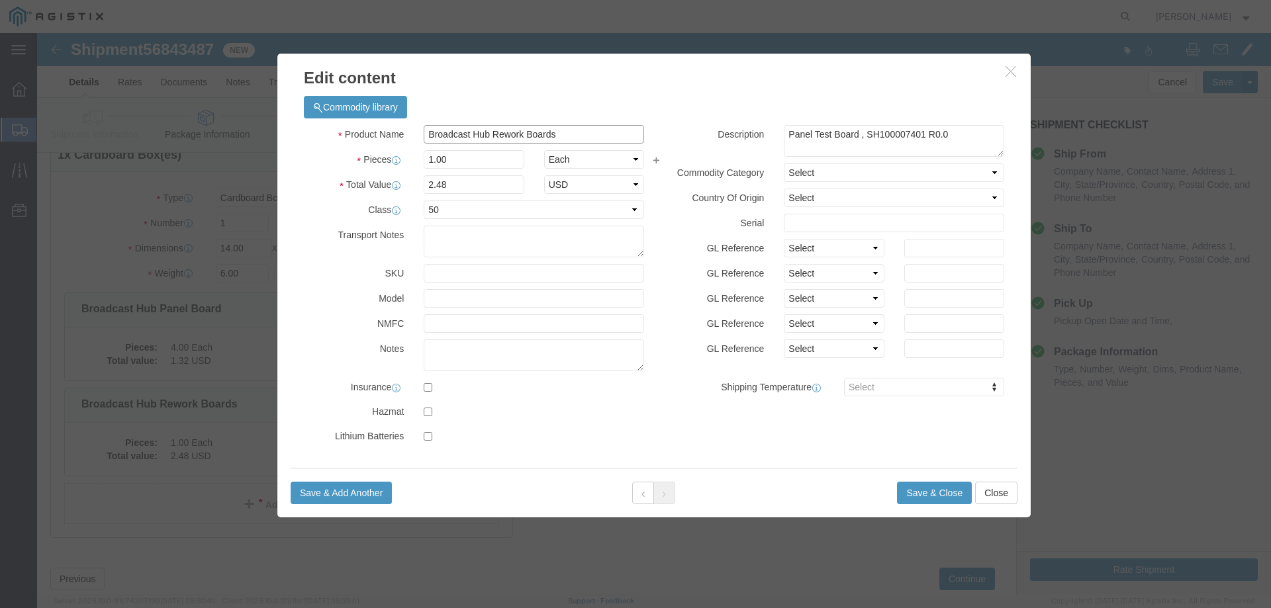
click input "Broadcast Hub Rework Boards"
type input "Broadcast Hub Rework Board"
click button "Save & Close"
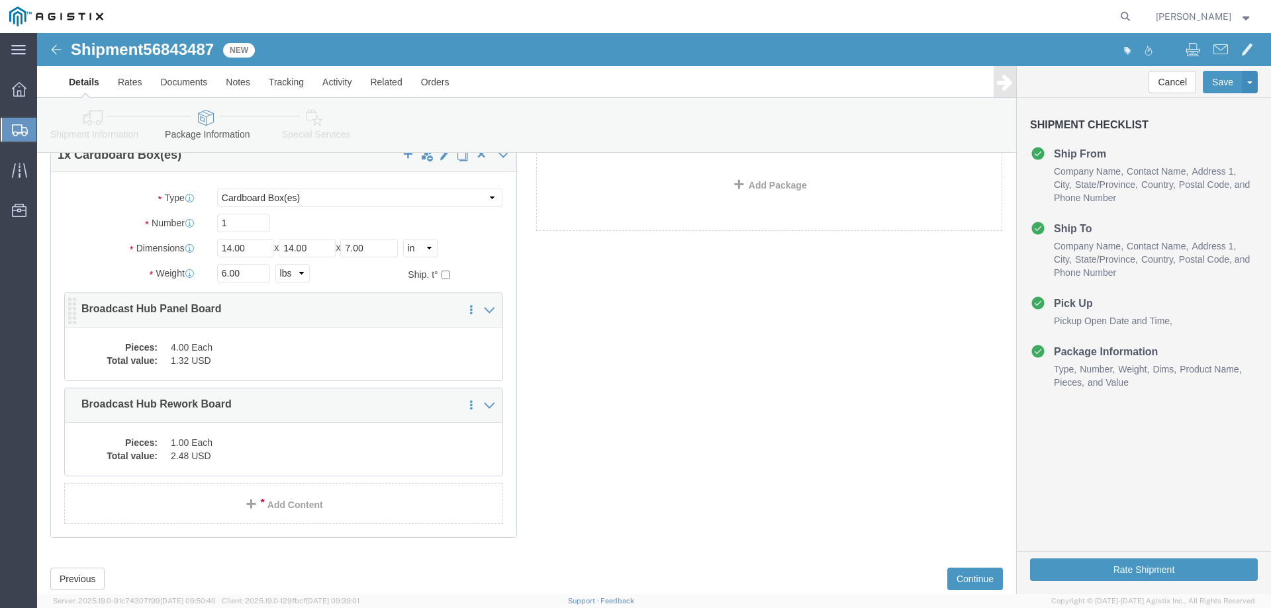
click dd "4.00 Each"
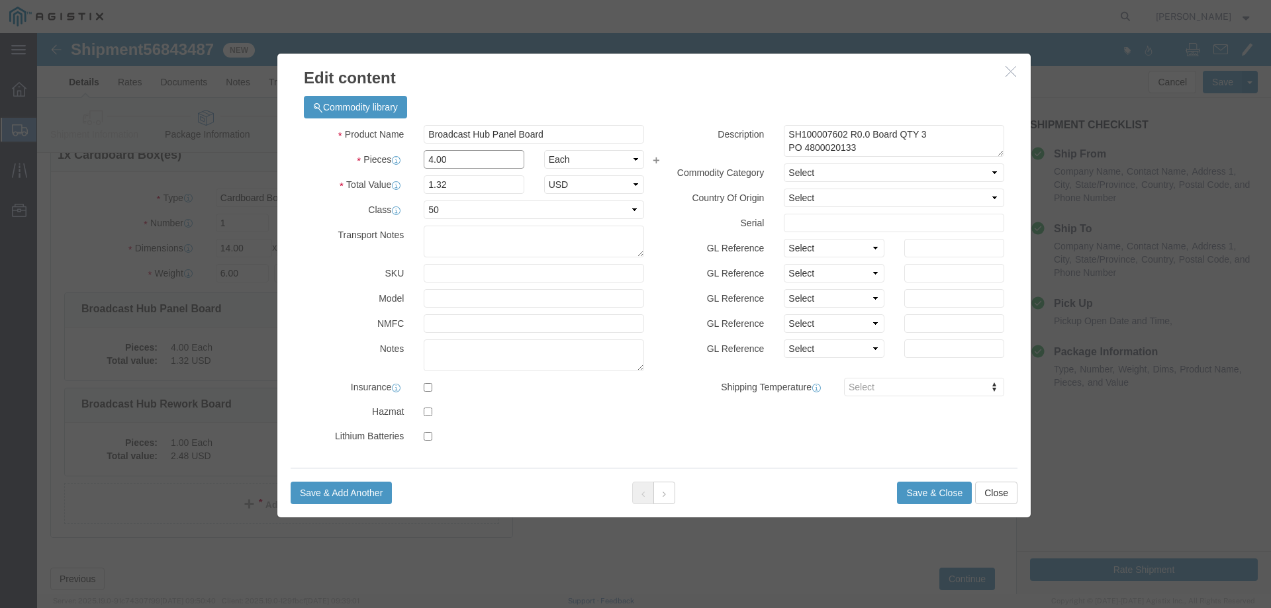
click input "4.00"
type input "3.00"
type input "0.99"
click div "Save & Add Another Save & Close Close"
click button "Save & Close"
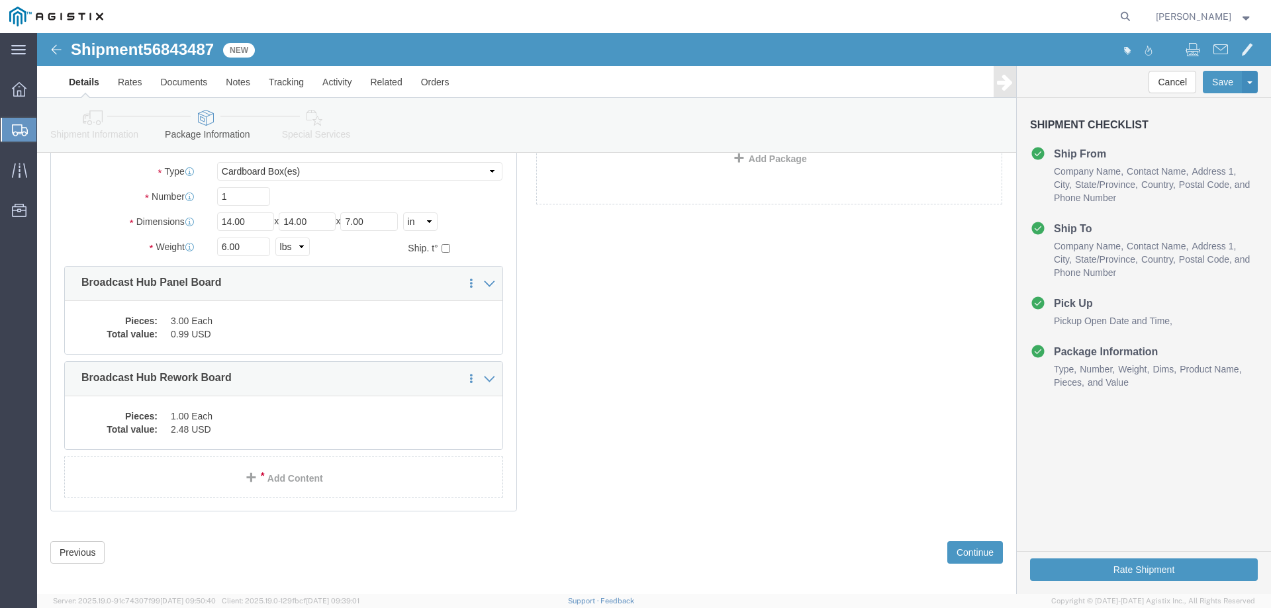
scroll to position [103, 0]
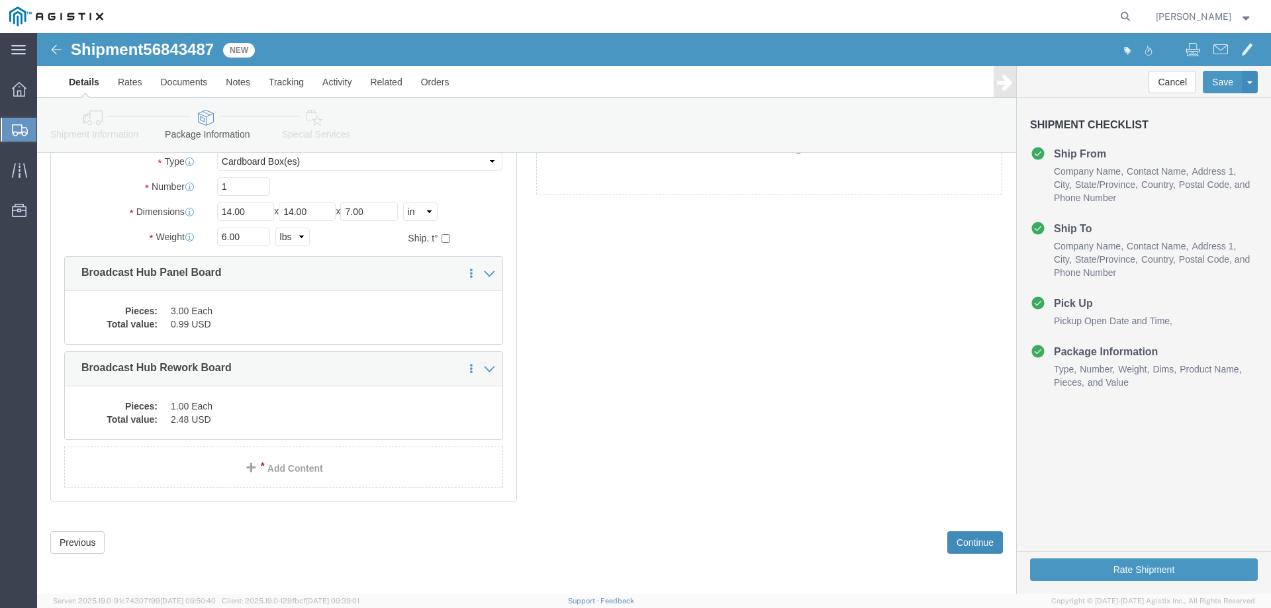
click button "Continue"
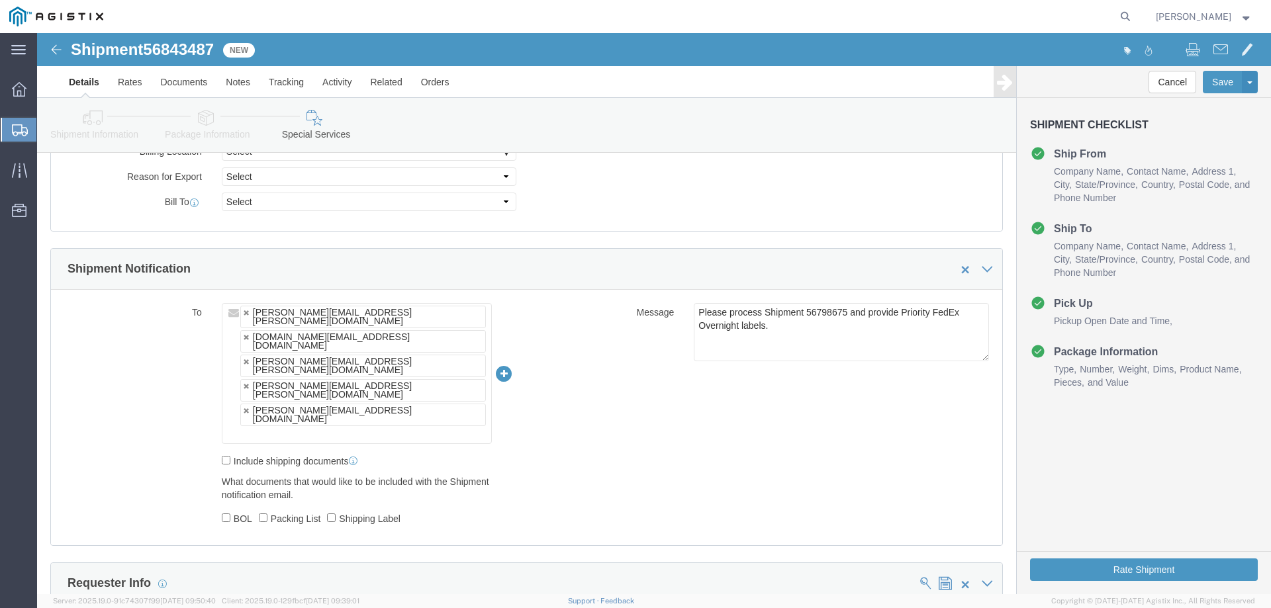
scroll to position [728, 0]
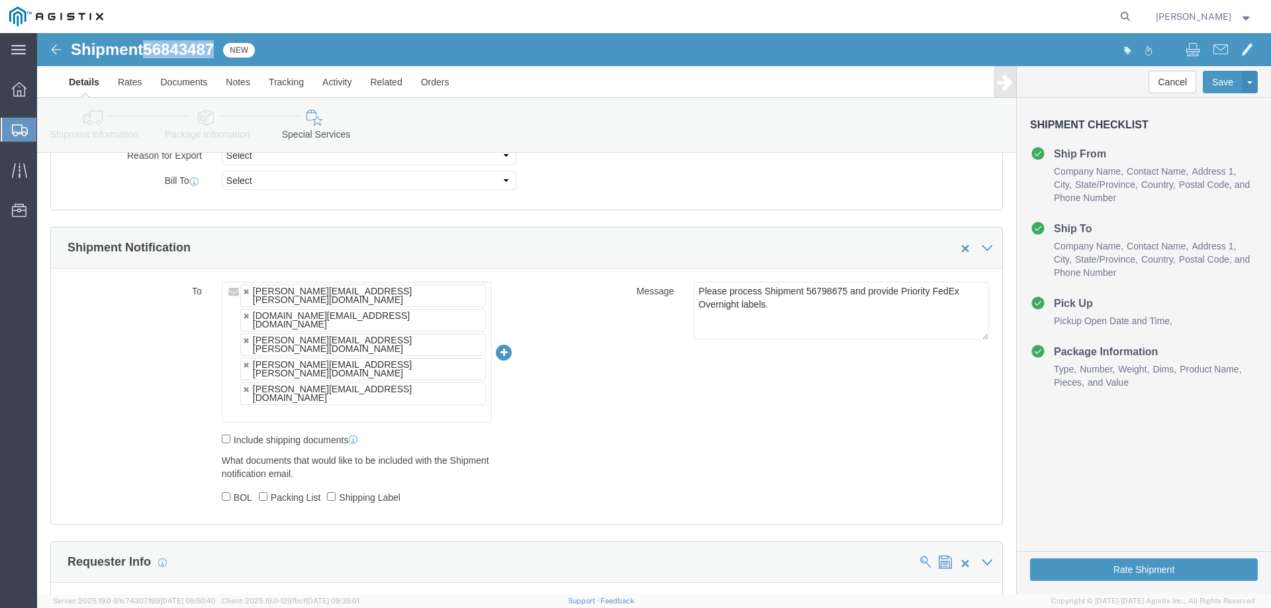
drag, startPoint x: 188, startPoint y: 18, endPoint x: 111, endPoint y: 9, distance: 77.9
click div "Shipment 56843487 New"
copy span "56843487"
drag, startPoint x: 806, startPoint y: 259, endPoint x: 770, endPoint y: 257, distance: 36.5
click textarea "Please process Shipment 56798675 and provide Priority FedEx Overnight labels."
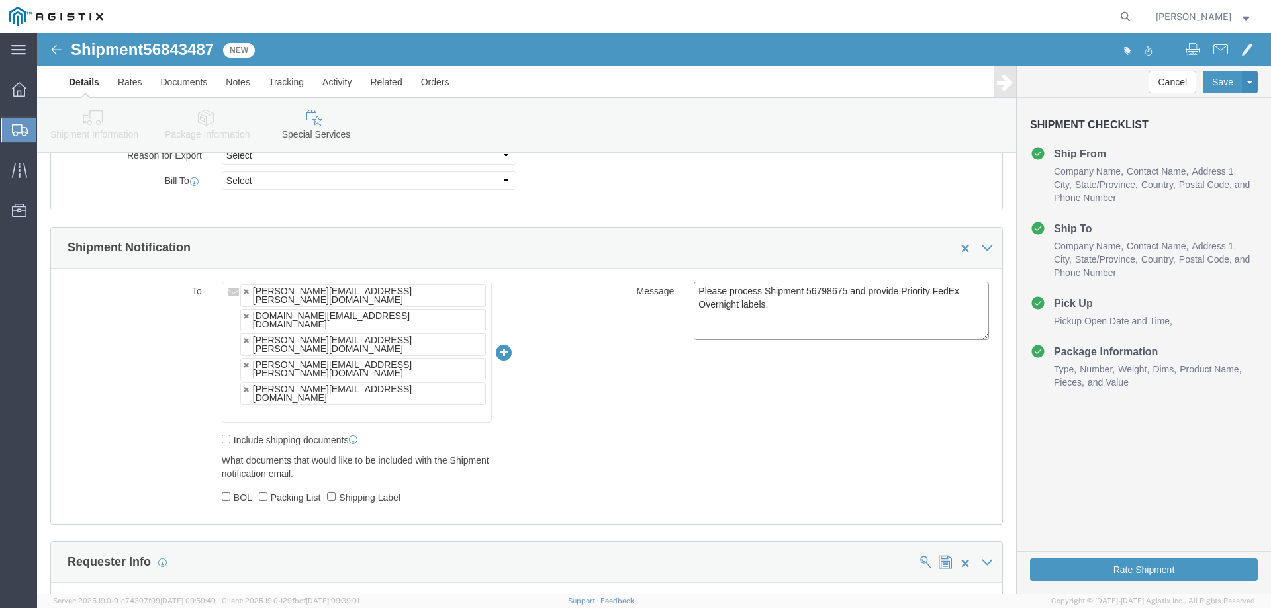
paste textarea "843487"
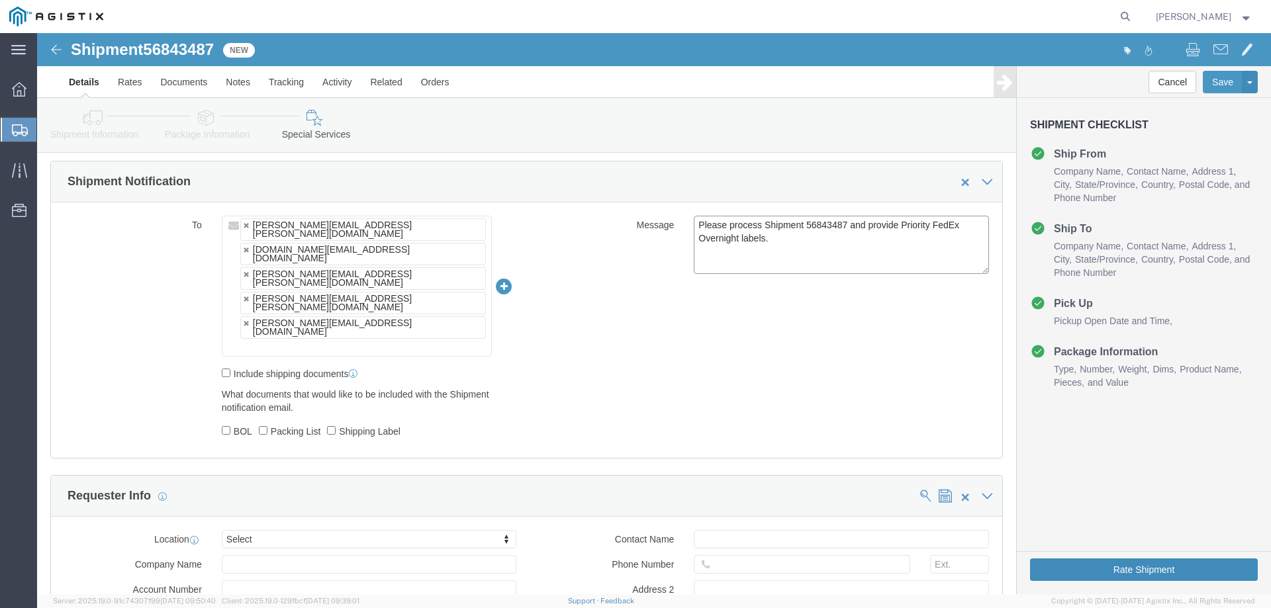
type textarea "Please process Shipment 56843487 and provide Priority FedEx Overnight labels."
click button "Rate Shipment"
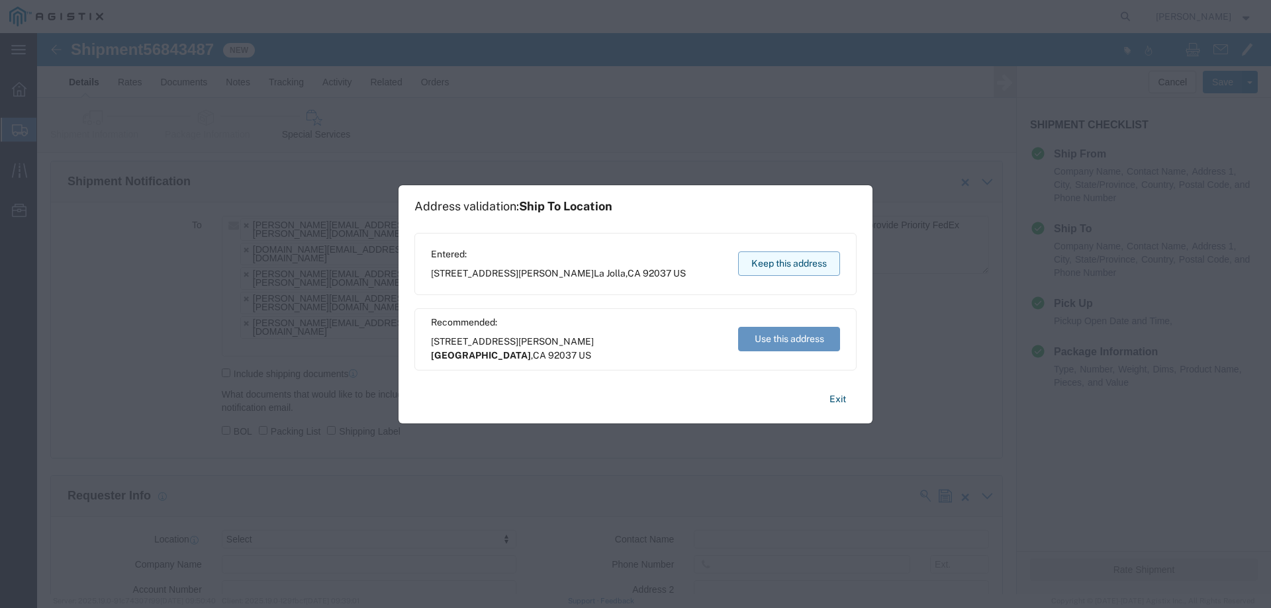
click at [784, 260] on button "Keep this address" at bounding box center [789, 264] width 102 height 24
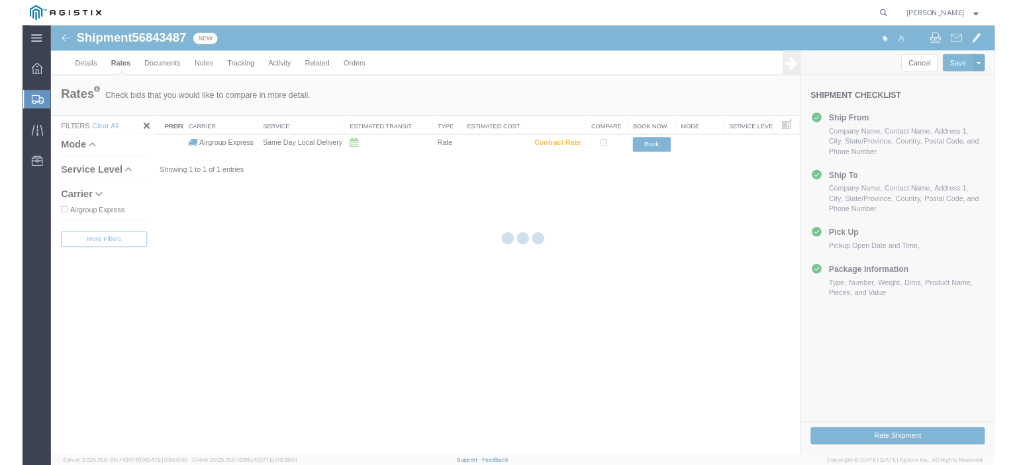
scroll to position [0, 0]
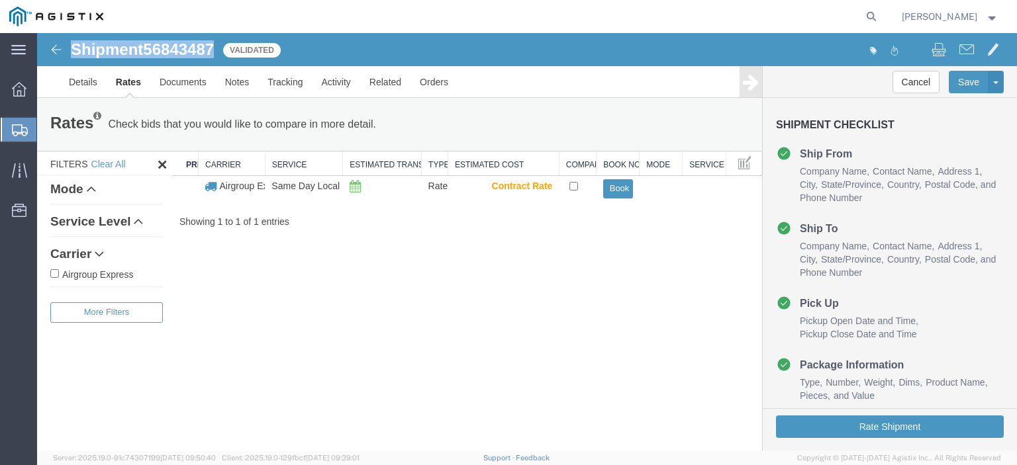
drag, startPoint x: 222, startPoint y: 47, endPoint x: 71, endPoint y: 50, distance: 151.0
click at [71, 50] on div "Shipment 56843487 1 of 1 Validated" at bounding box center [282, 53] width 489 height 25
copy h1 "Shipment 56843487"
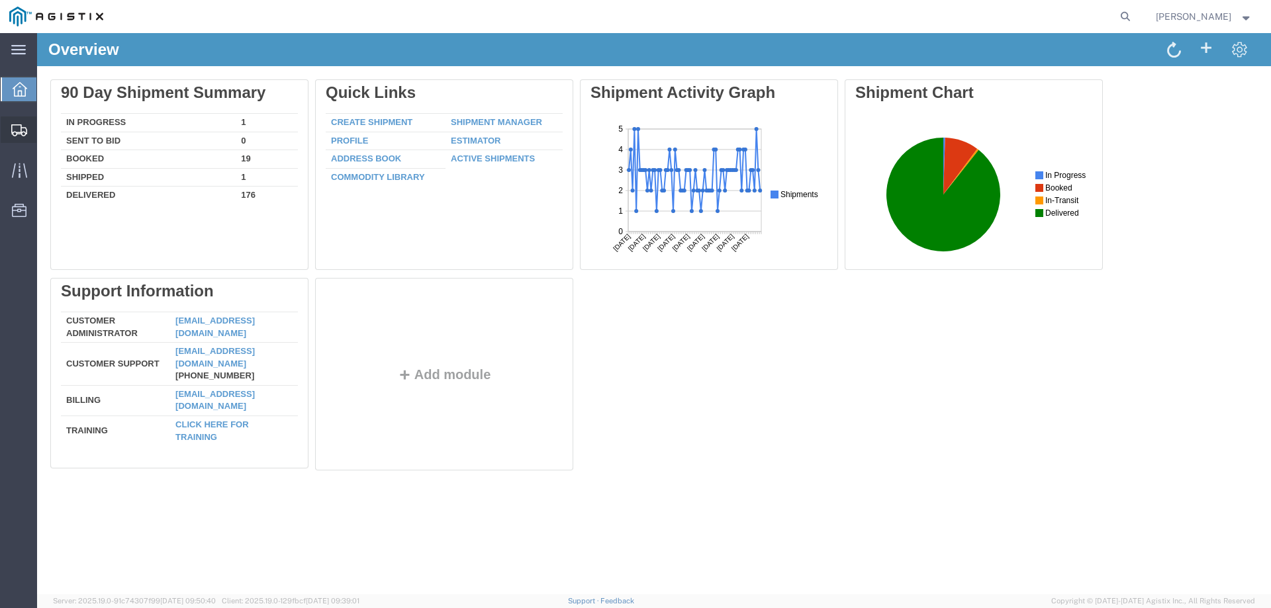
click at [0, 0] on span "Shipment Manager" at bounding box center [0, 0] width 0 height 0
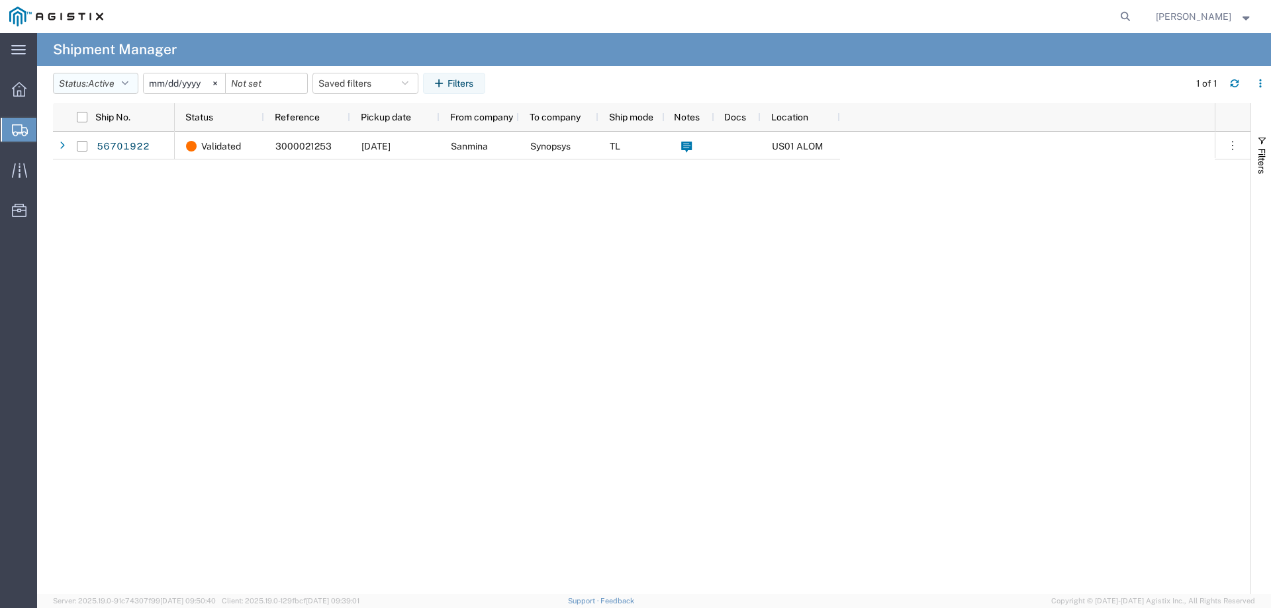
click at [114, 78] on span "Active" at bounding box center [101, 83] width 26 height 11
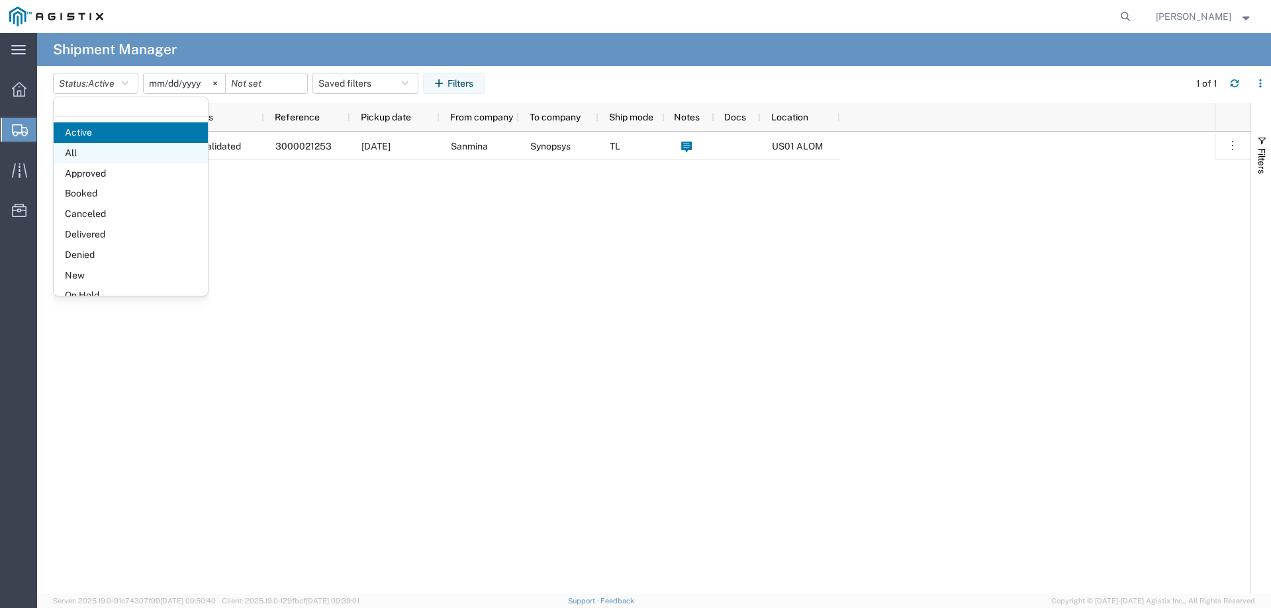
click at [104, 143] on span "All" at bounding box center [131, 153] width 154 height 21
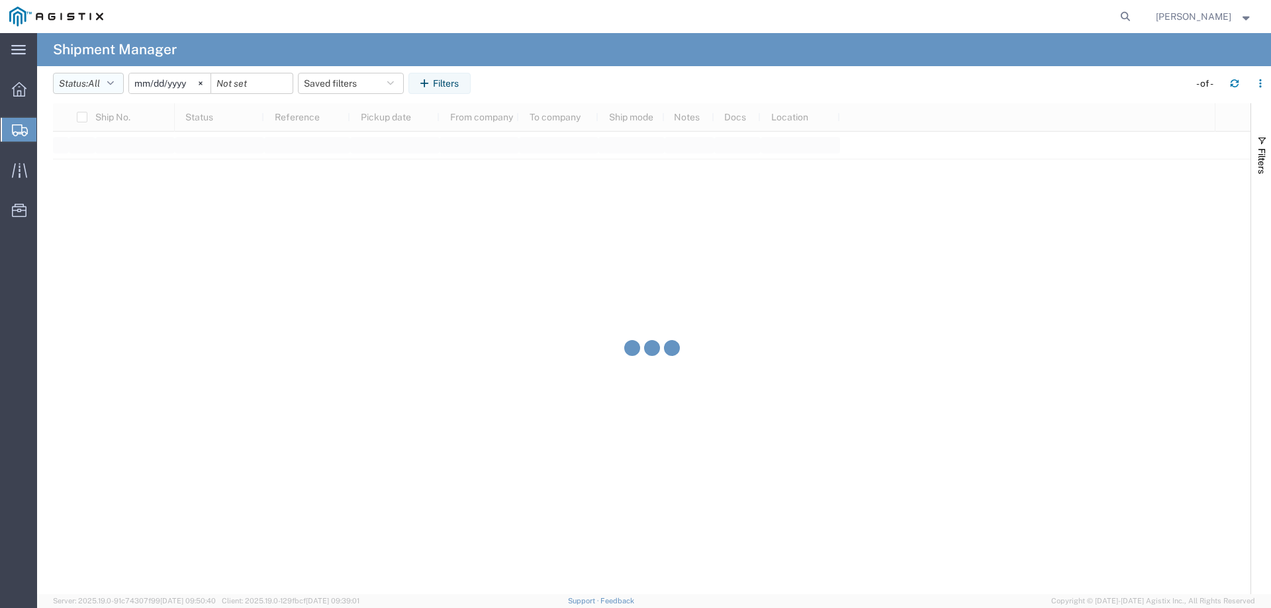
click at [115, 89] on button "Status: All" at bounding box center [88, 83] width 71 height 21
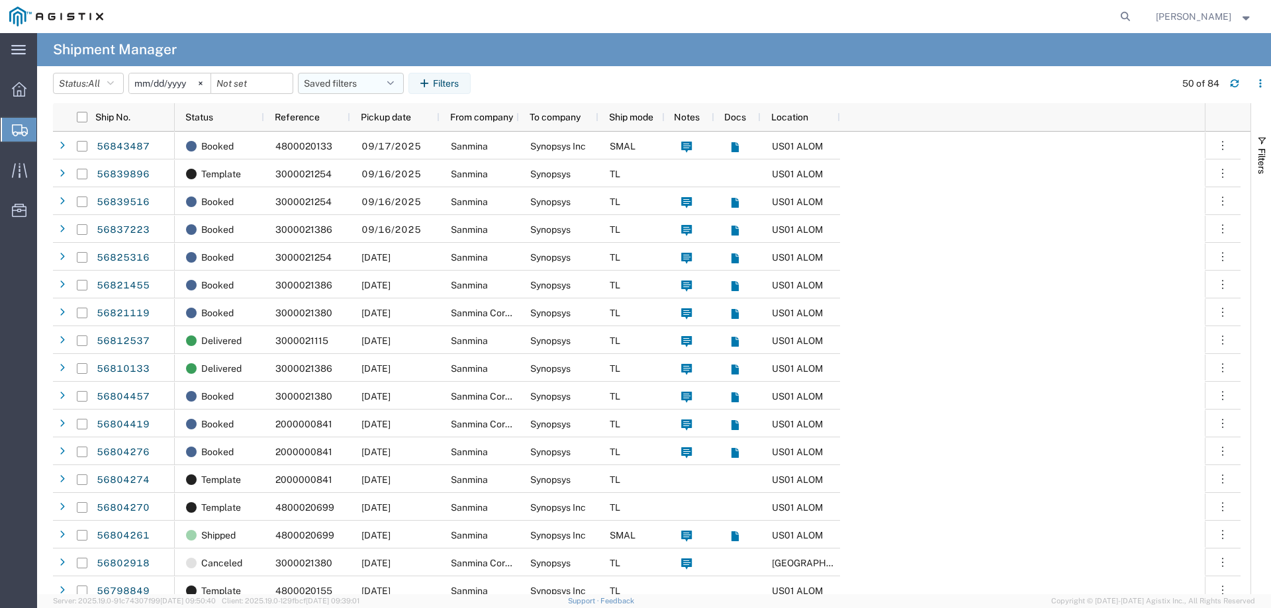
click at [357, 79] on button "Saved filters" at bounding box center [351, 83] width 106 height 21
click at [790, 81] on agx-table-filter-chips "Status: All Active All Approved Booked Canceled Delivered Denied New On Hold Pe…" at bounding box center [610, 88] width 1115 height 30
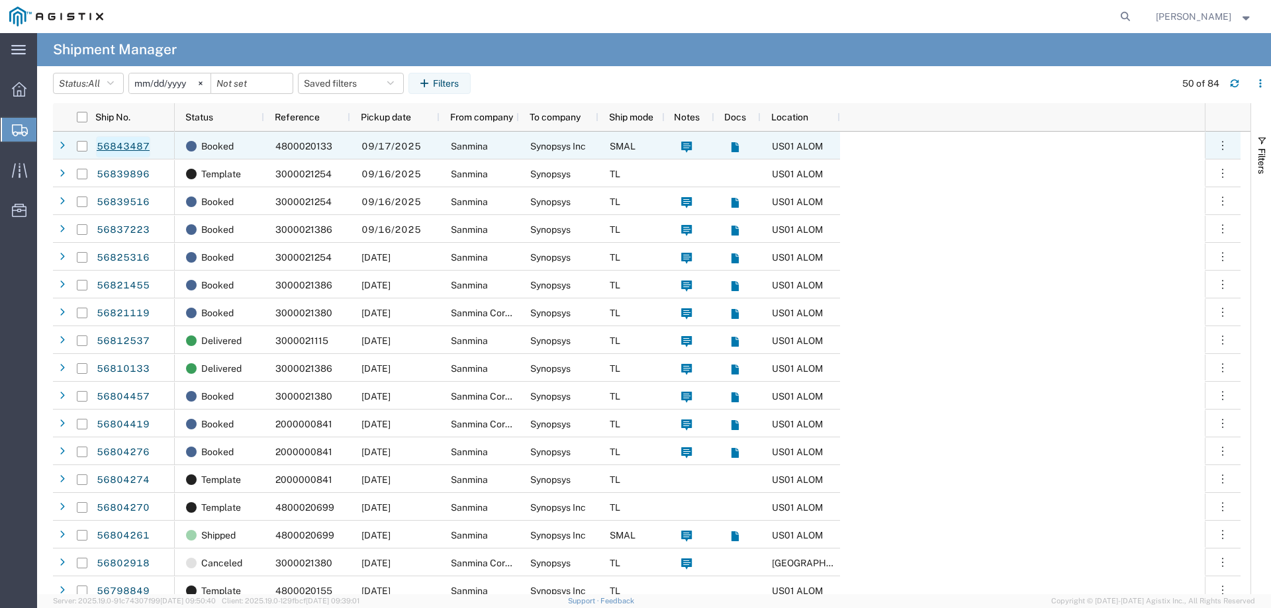
click at [118, 145] on link "56843487" at bounding box center [123, 146] width 54 height 21
